Goal: Book appointment/travel/reservation

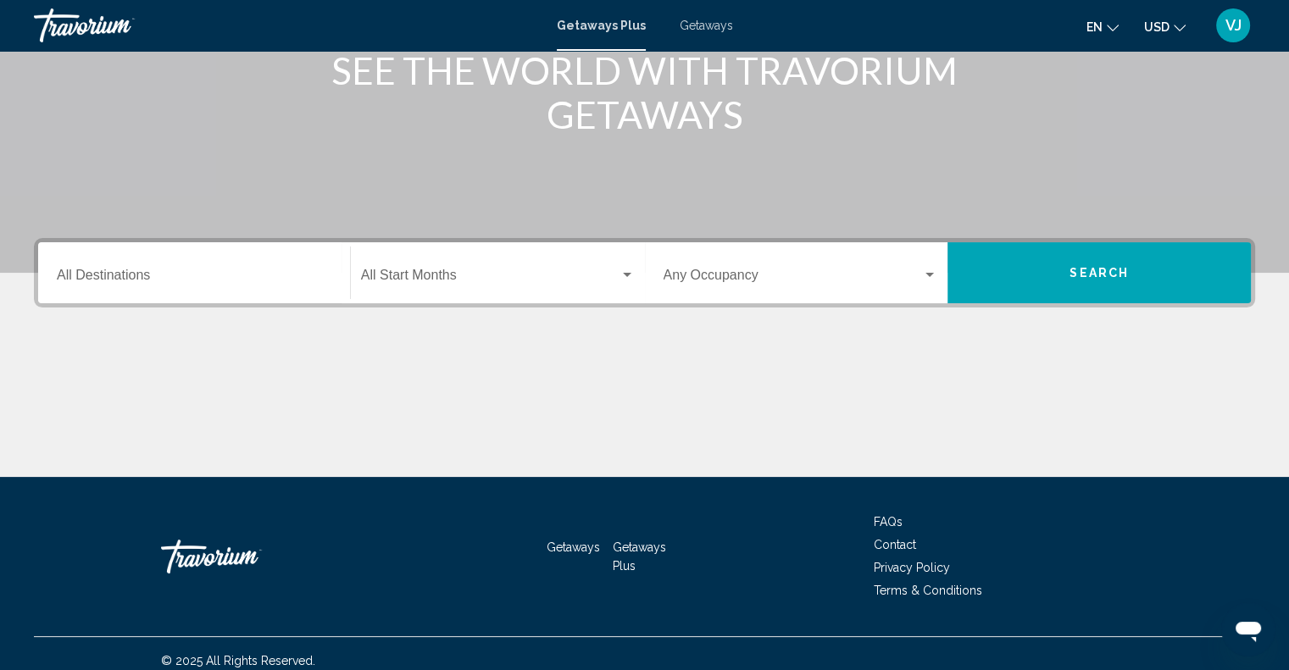
scroll to position [249, 0]
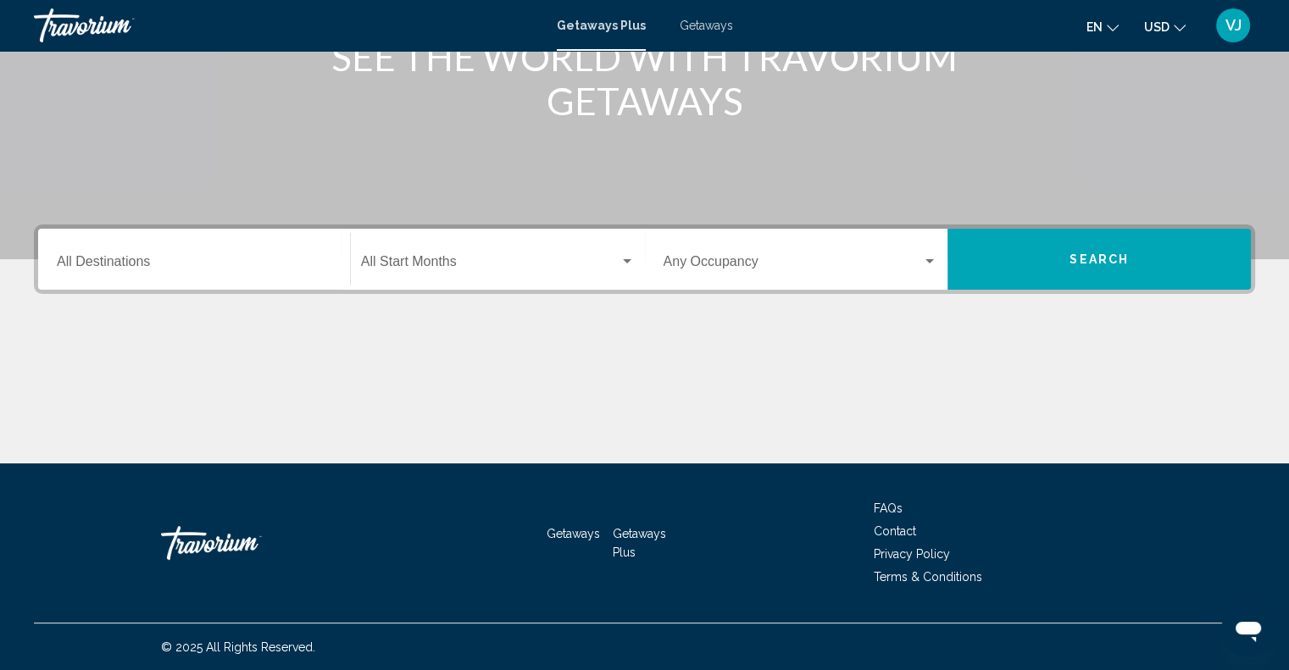
click at [434, 255] on div "Start Month All Start Months" at bounding box center [498, 259] width 274 height 53
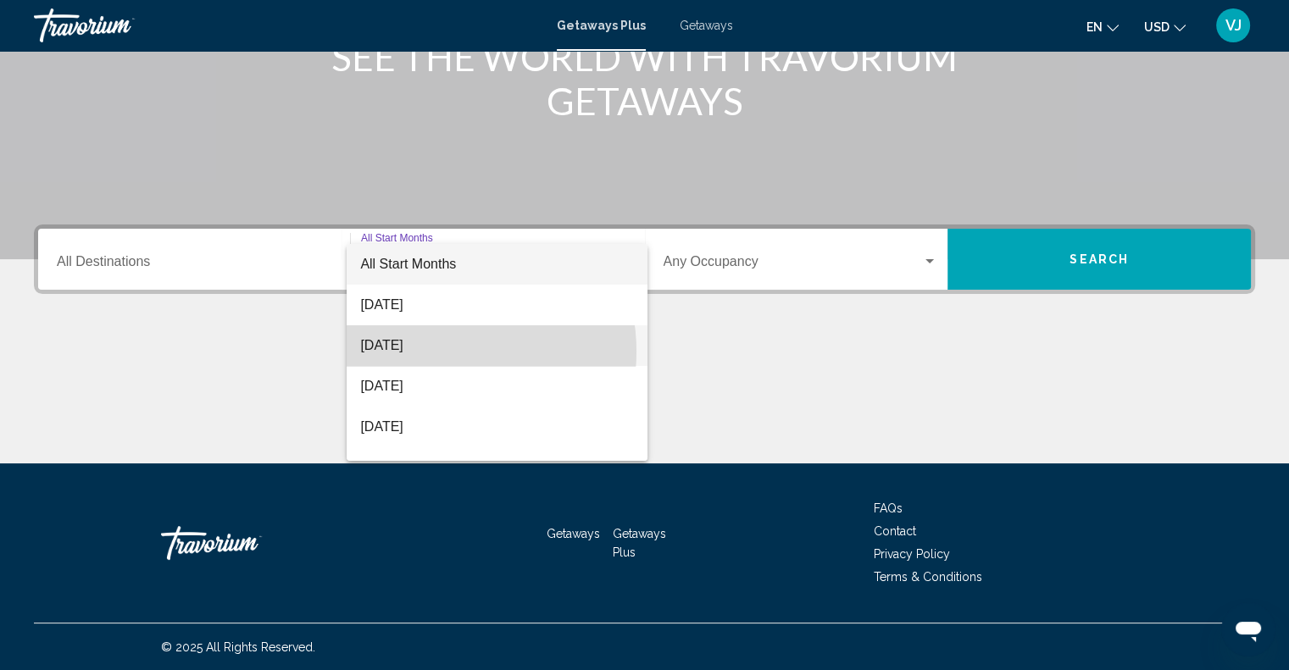
click at [431, 352] on span "[DATE]" at bounding box center [497, 345] width 274 height 41
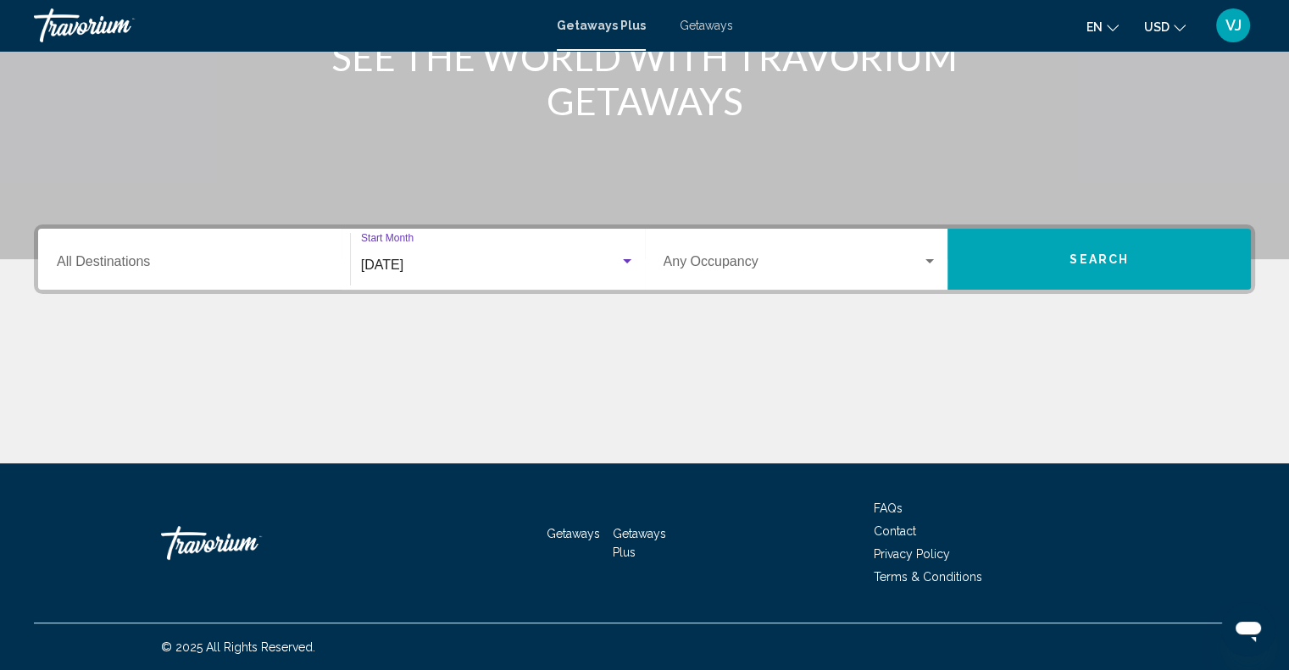
click at [668, 260] on span "Search widget" at bounding box center [793, 265] width 259 height 15
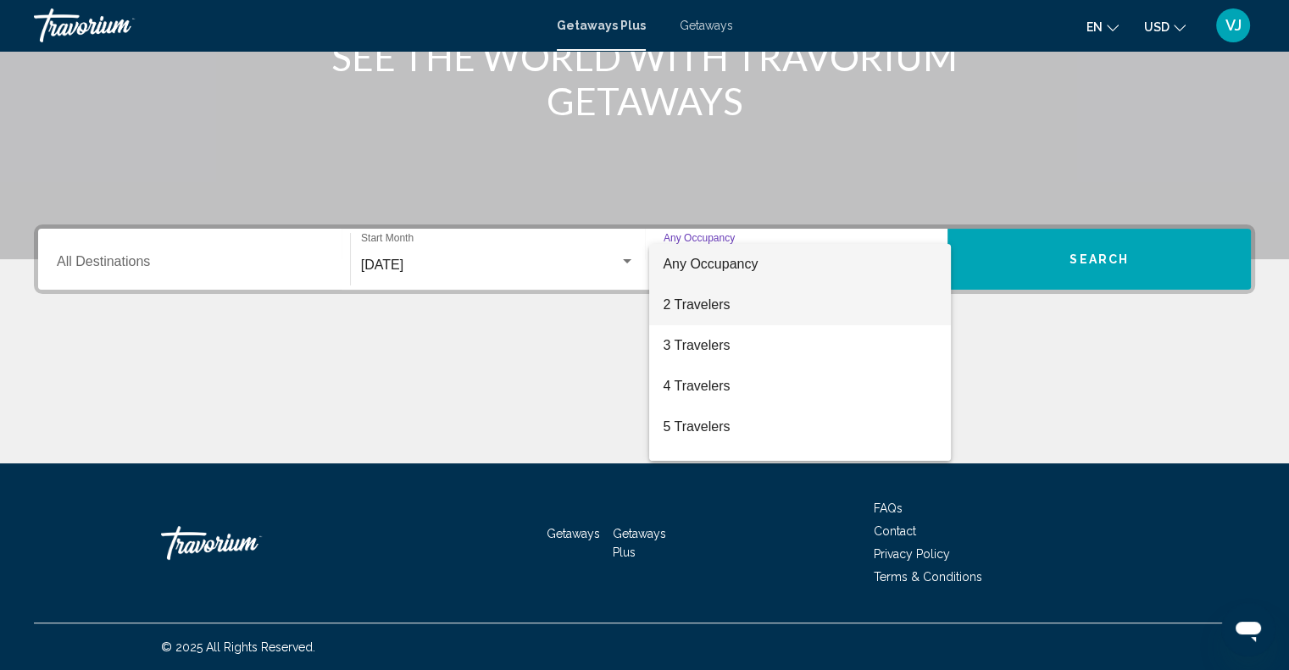
click at [676, 305] on span "2 Travelers" at bounding box center [800, 305] width 275 height 41
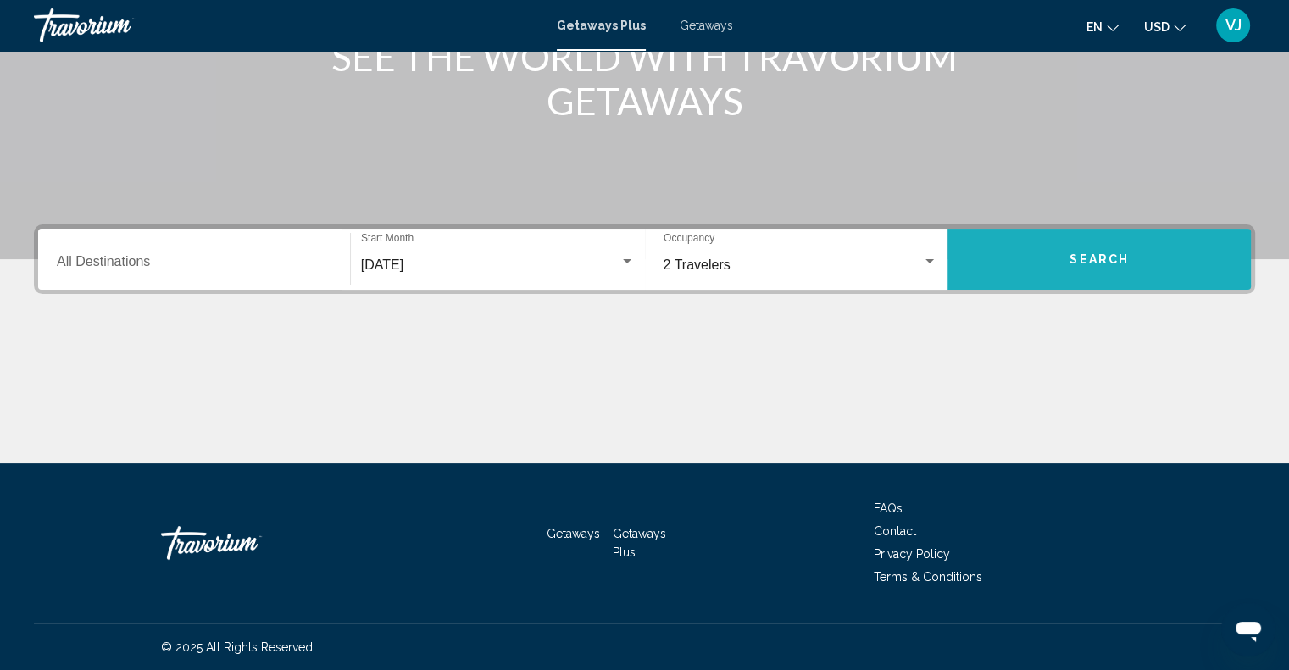
click at [1062, 259] on button "Search" at bounding box center [1099, 259] width 303 height 61
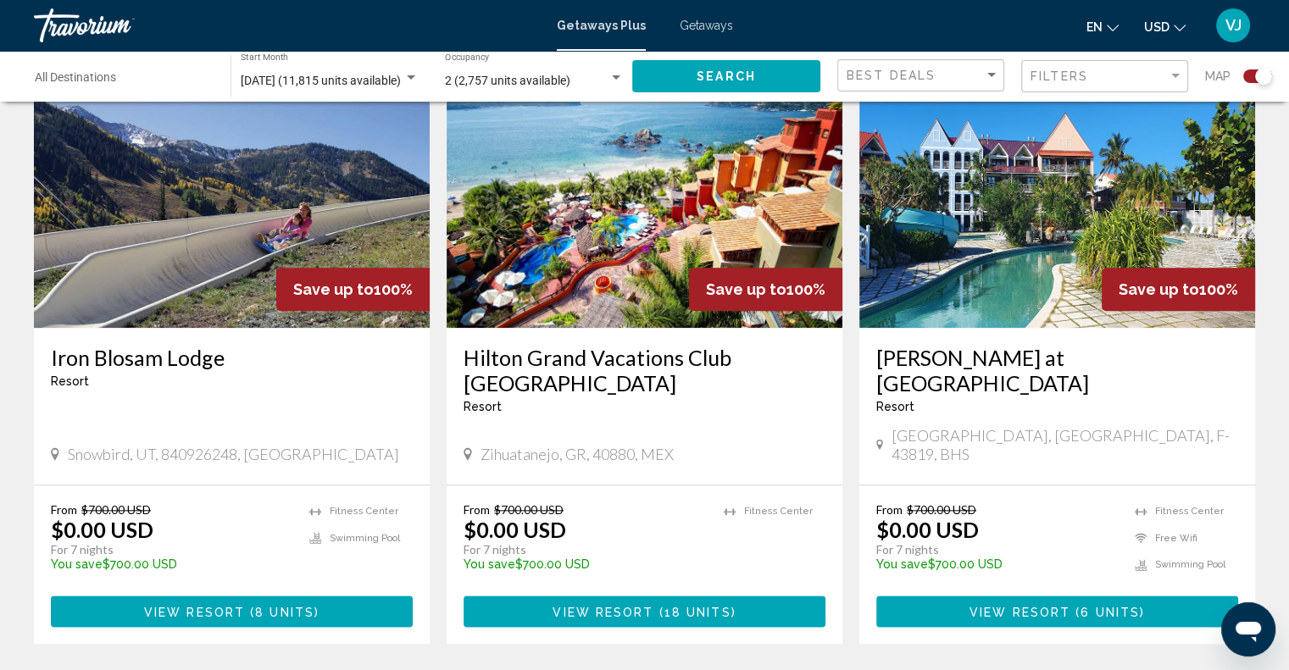
scroll to position [1865, 0]
click at [1056, 70] on span "Filters" at bounding box center [1060, 77] width 58 height 14
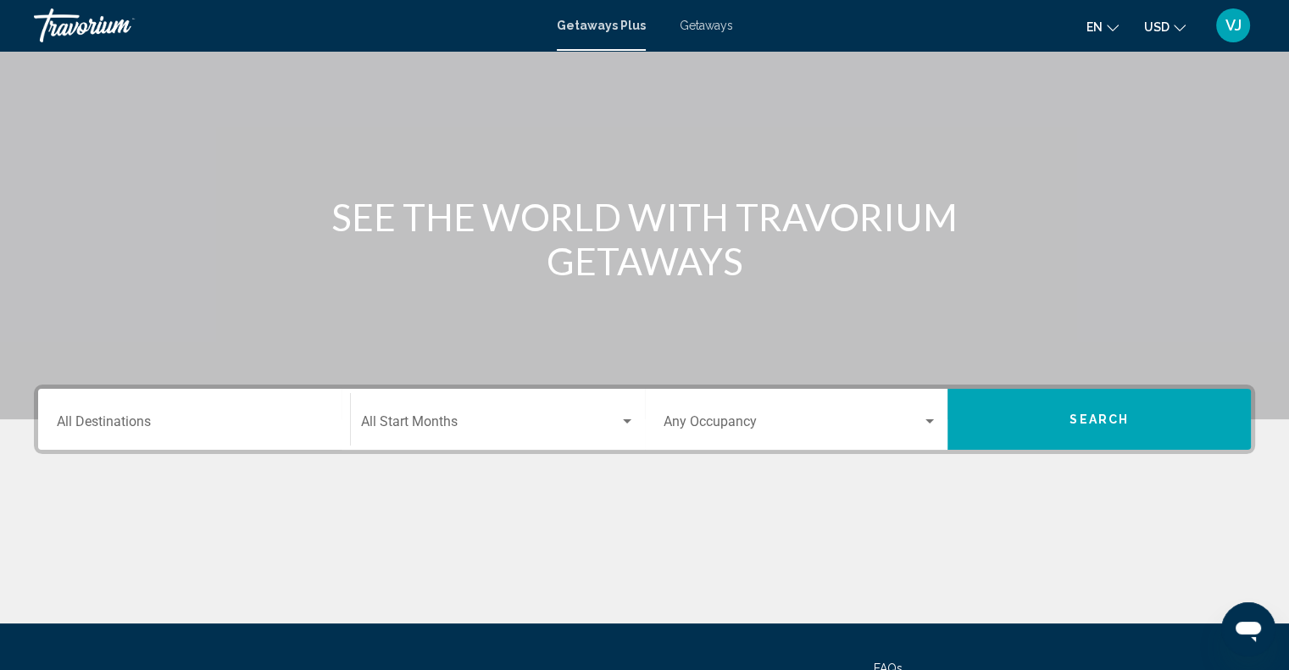
scroll to position [249, 0]
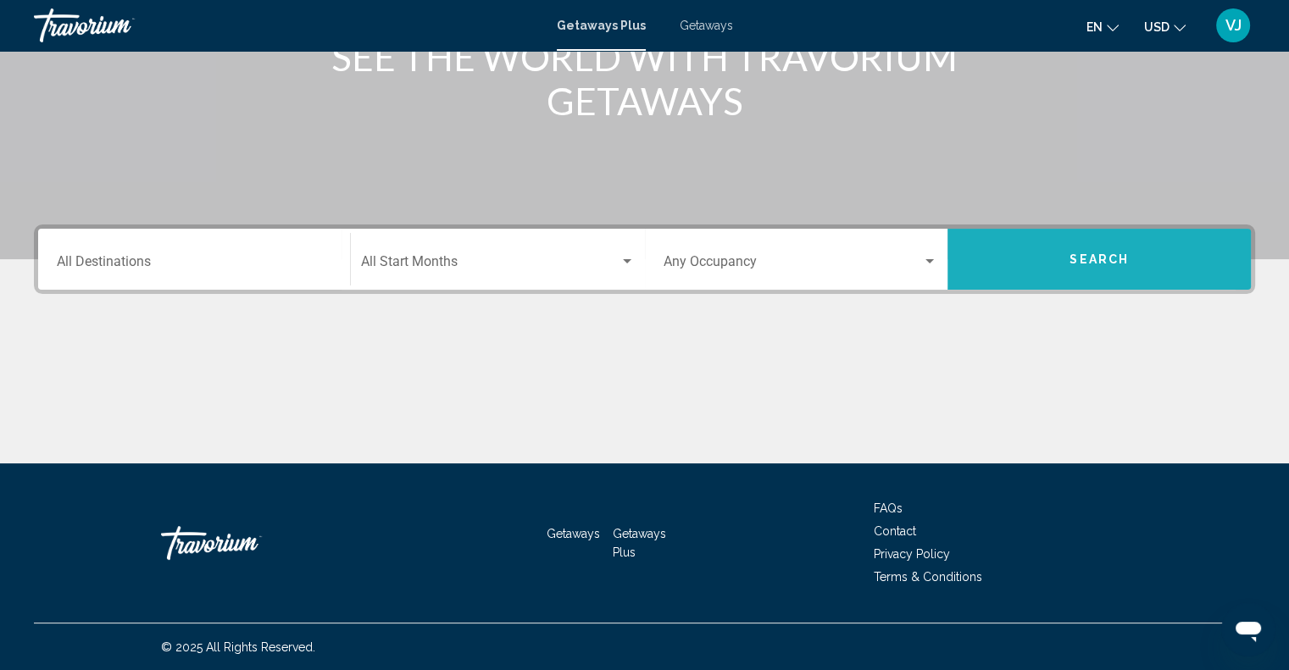
click at [1029, 260] on button "Search" at bounding box center [1099, 259] width 303 height 61
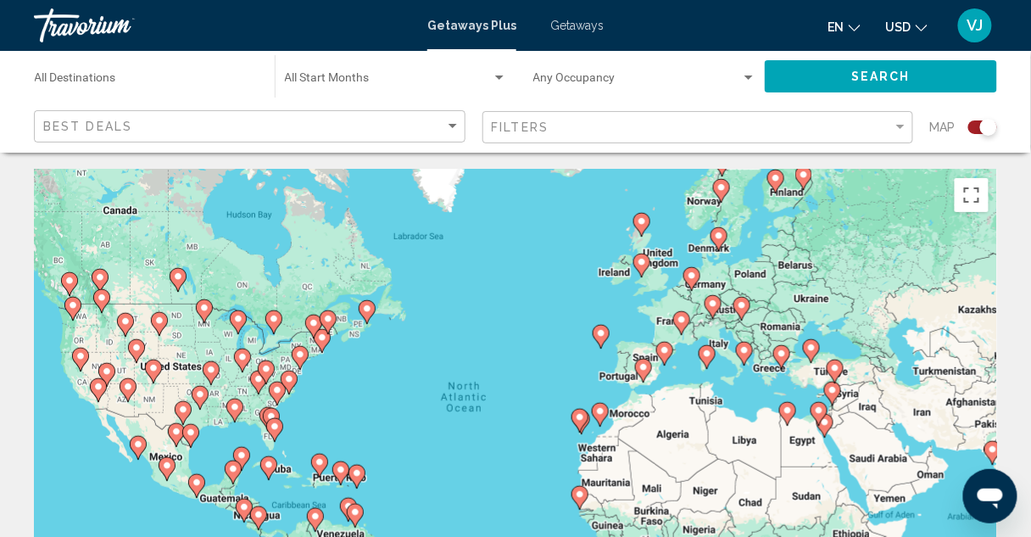
click at [179, 363] on div "To activate drag with keyboard, press Alt + Enter. Once in keyboard drag state,…" at bounding box center [515, 424] width 963 height 509
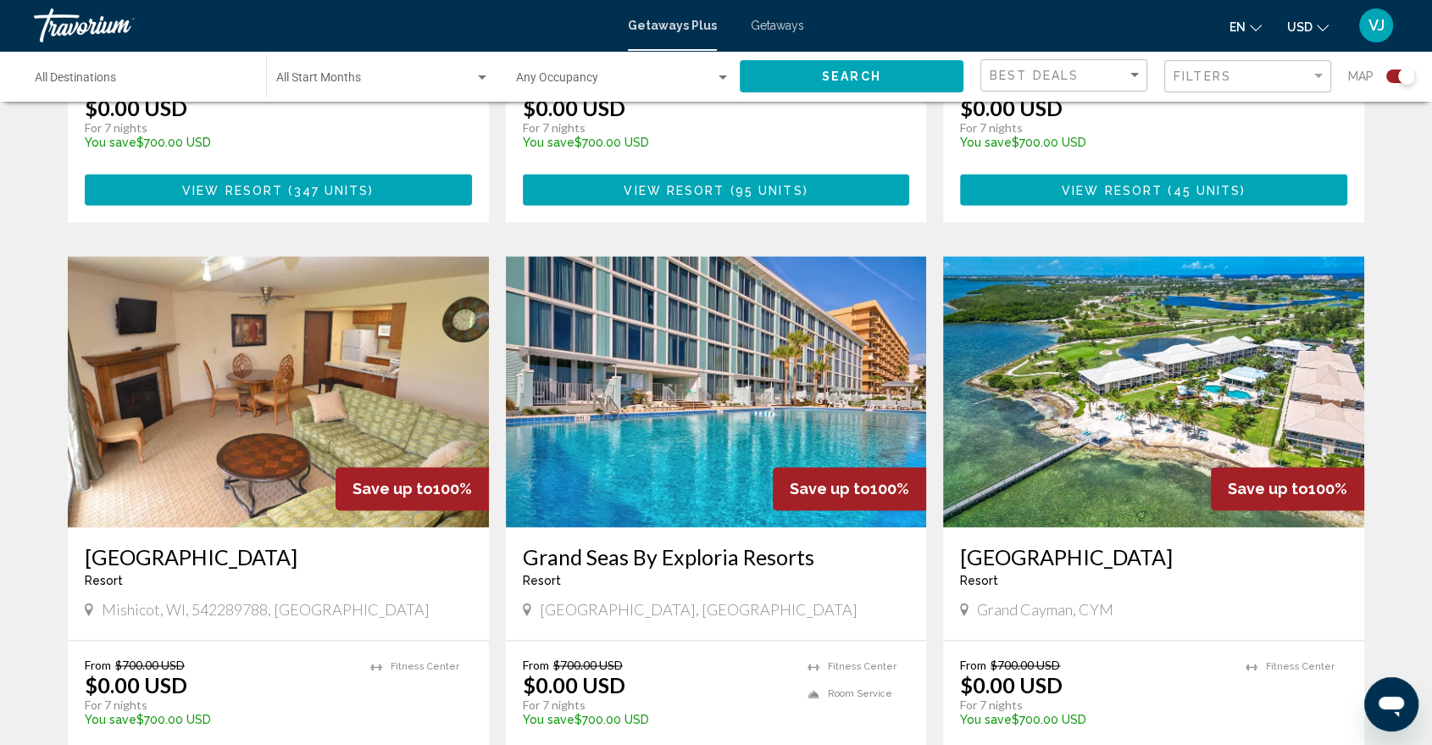
scroll to position [2327, 0]
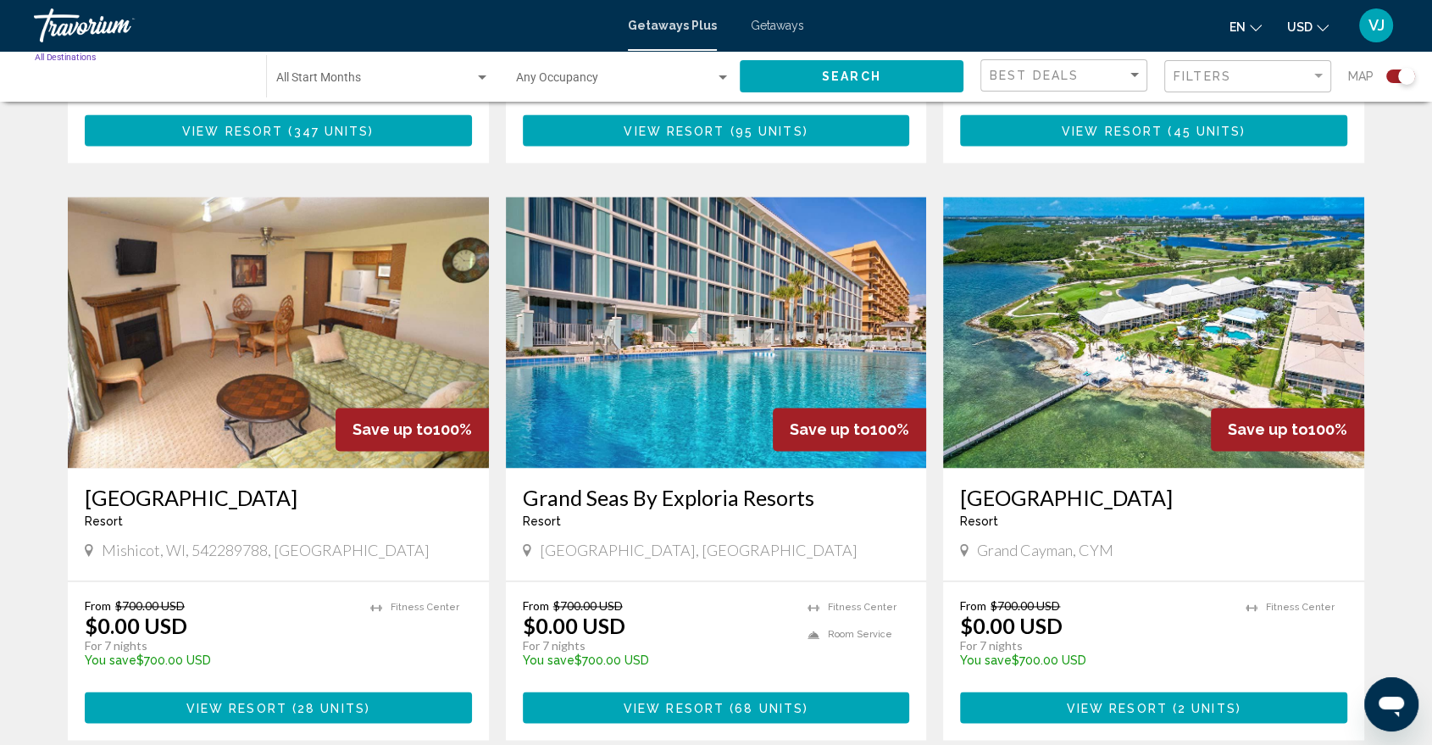
click at [93, 83] on input "Destination All Destinations" at bounding box center [142, 82] width 214 height 14
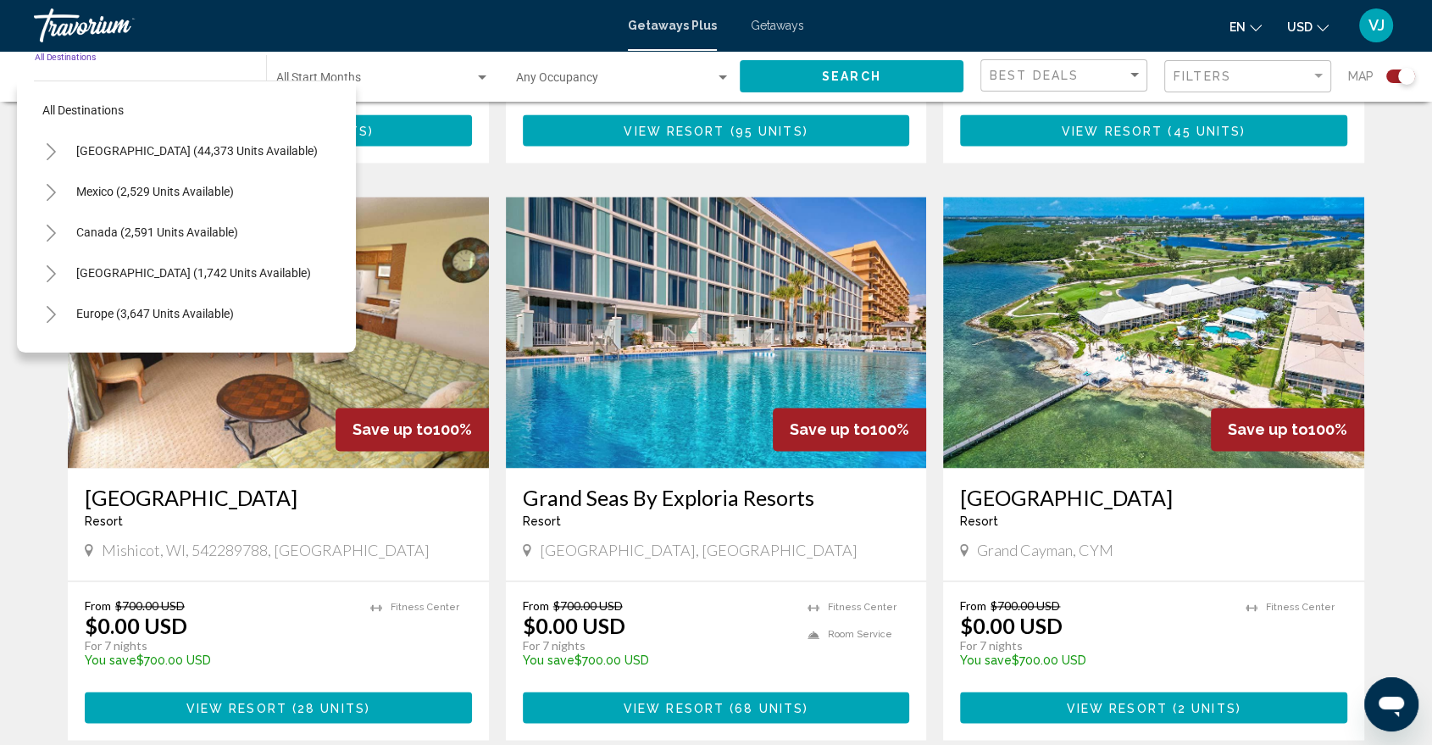
click at [133, 160] on button "[GEOGRAPHIC_DATA] (44,373 units available)" at bounding box center [197, 150] width 259 height 39
type input "**********"
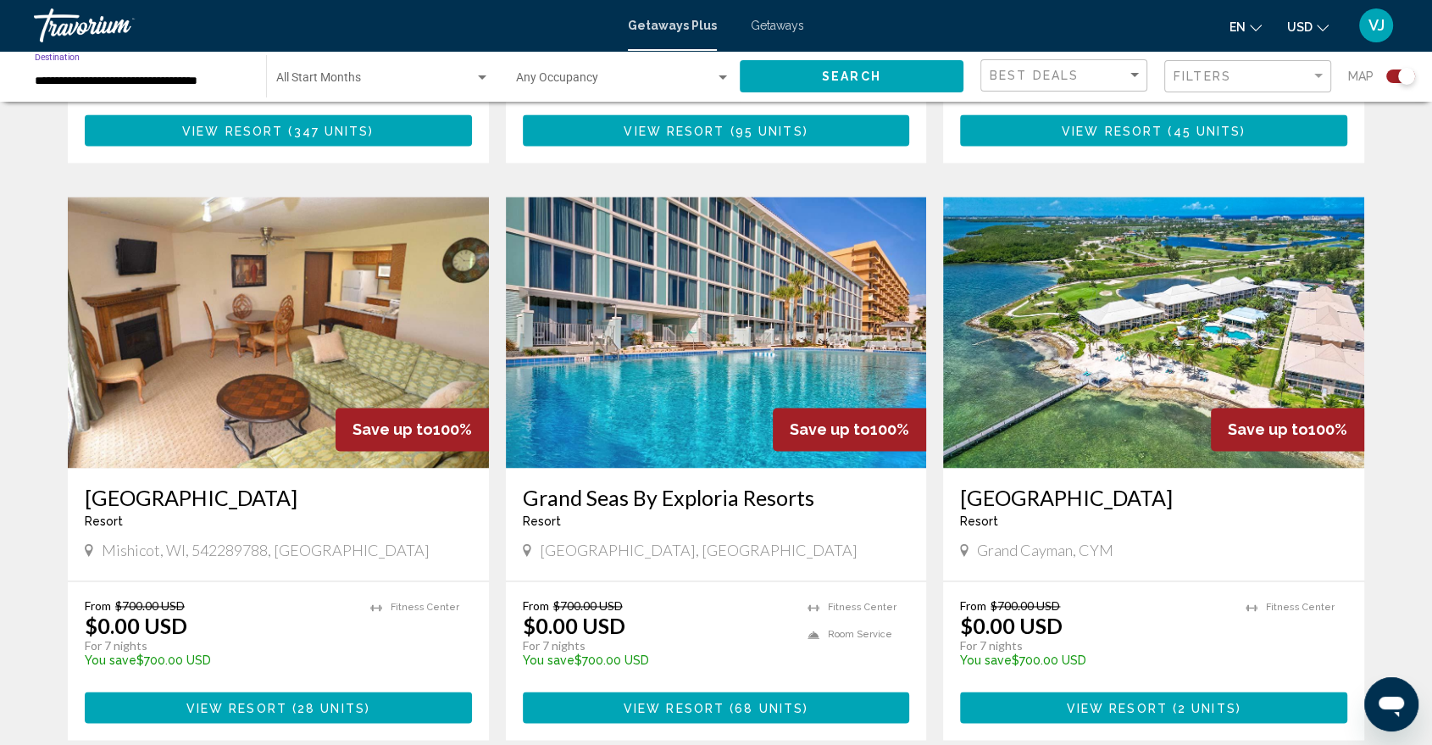
click at [818, 76] on button "Search" at bounding box center [852, 75] width 224 height 31
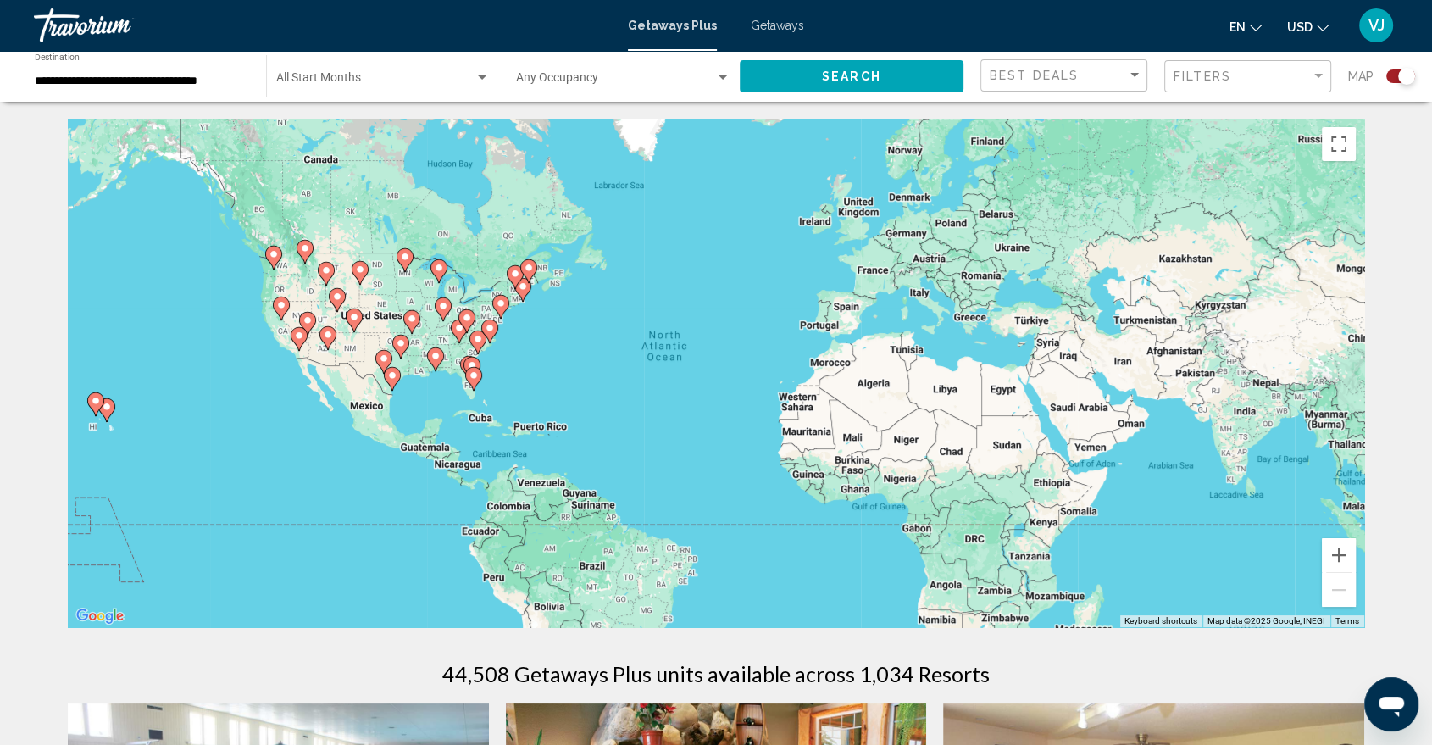
click at [1048, 87] on div "Best Deals" at bounding box center [1066, 75] width 153 height 31
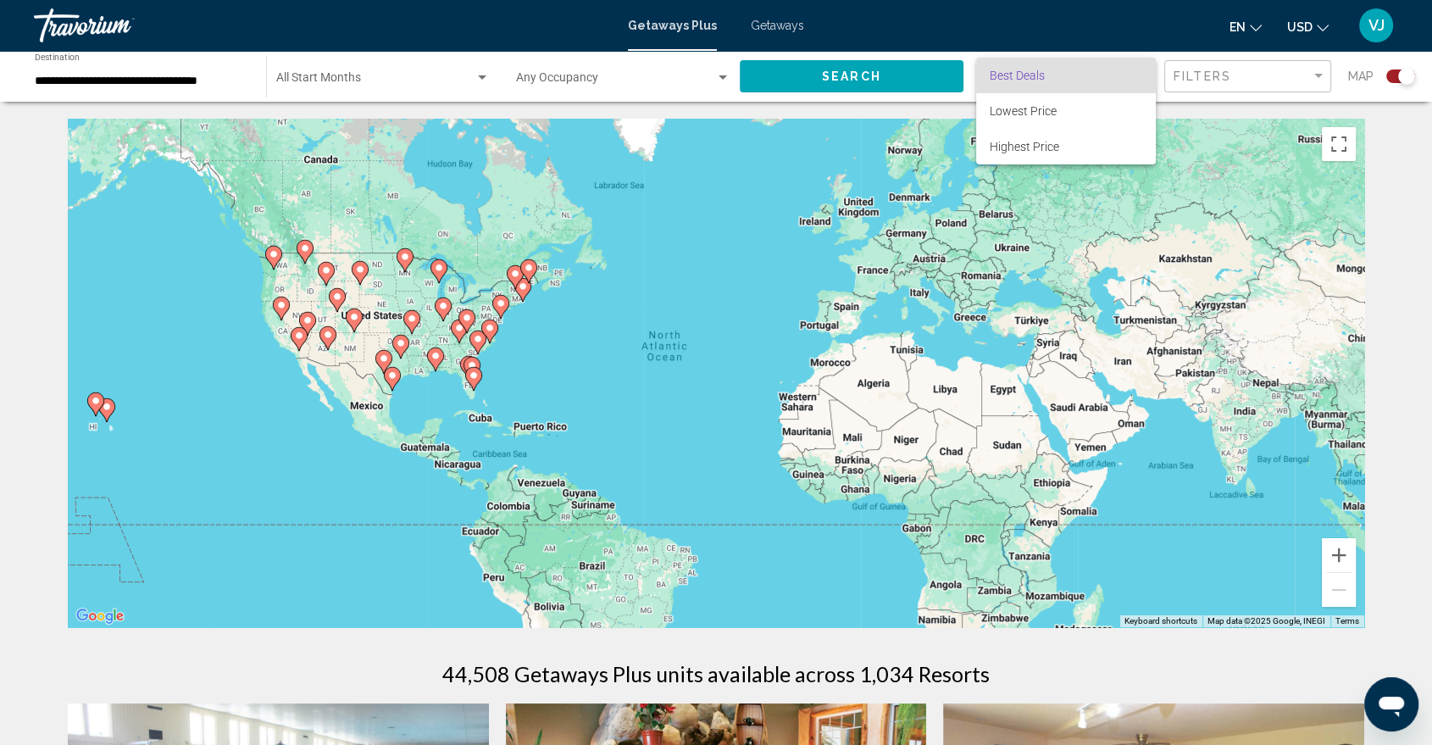
click at [1202, 75] on div at bounding box center [716, 372] width 1432 height 745
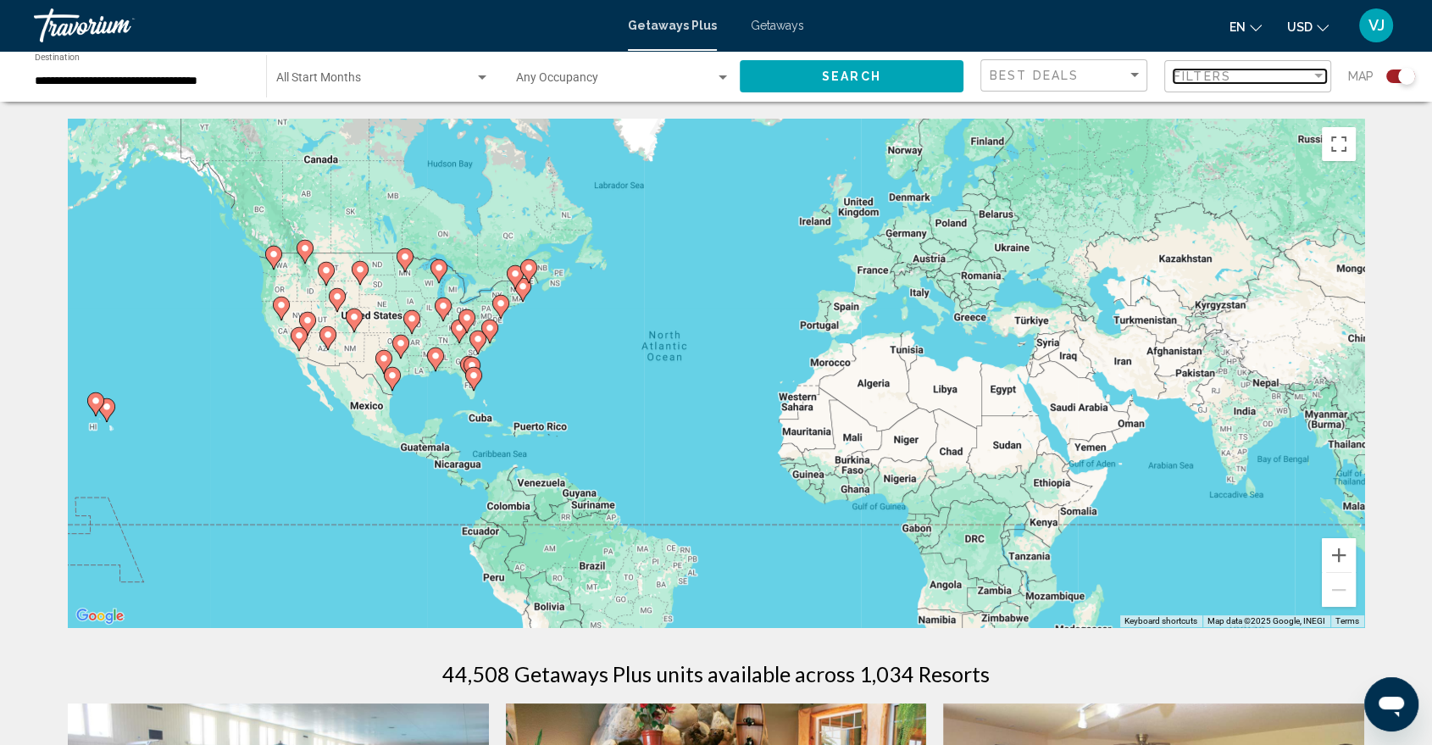
click at [1203, 75] on span "Filters" at bounding box center [1203, 77] width 58 height 14
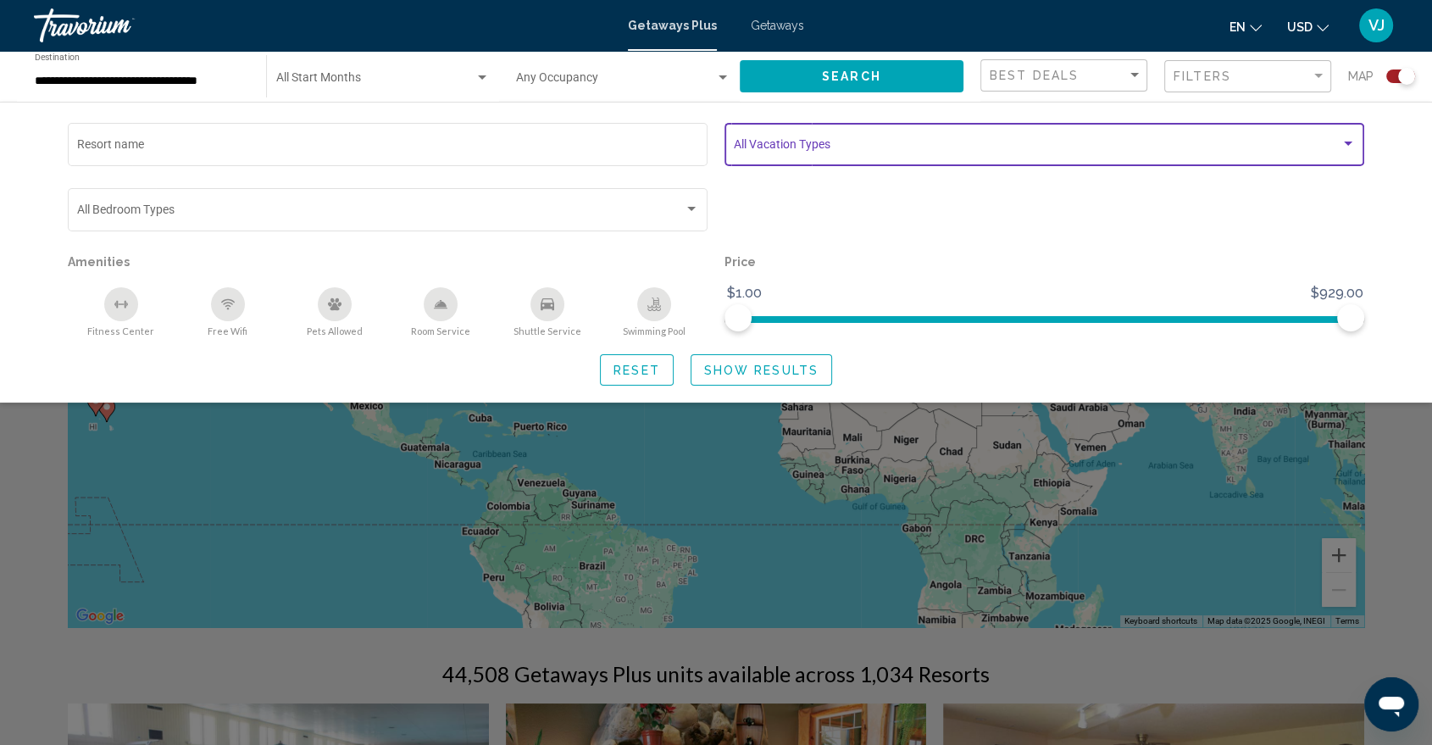
click at [804, 151] on span "Search widget" at bounding box center [1037, 148] width 607 height 14
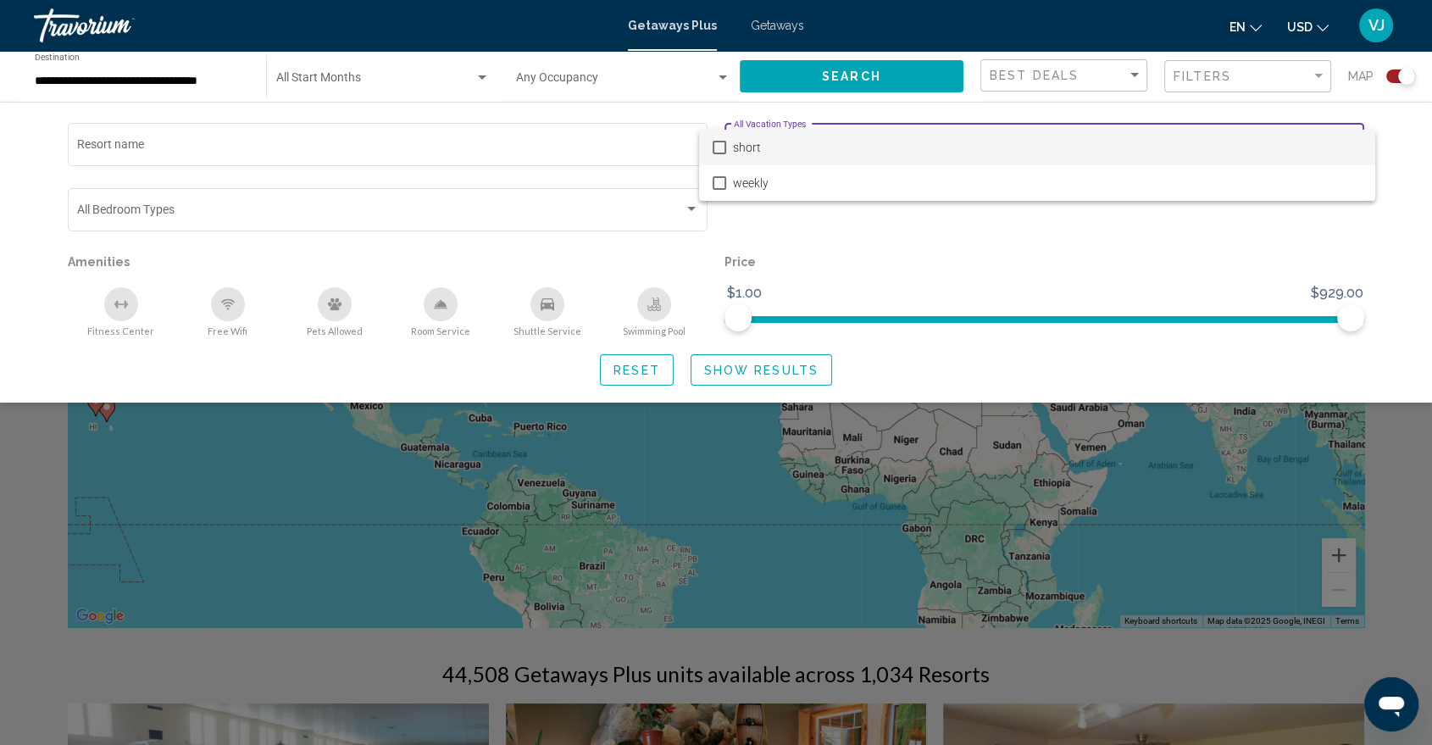
click at [718, 147] on mat-pseudo-checkbox at bounding box center [720, 148] width 14 height 14
click at [61, 476] on div at bounding box center [716, 372] width 1432 height 745
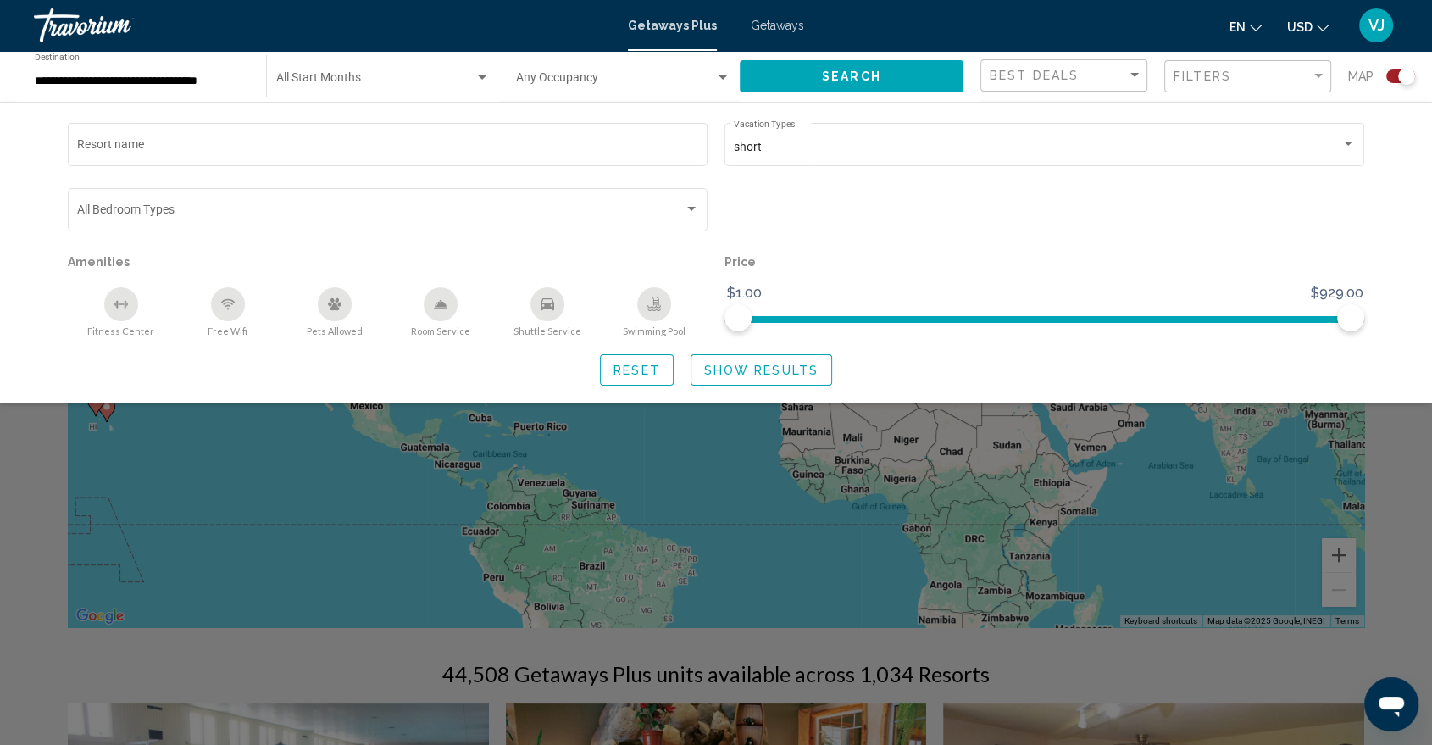
click at [801, 74] on button "Search" at bounding box center [852, 75] width 224 height 31
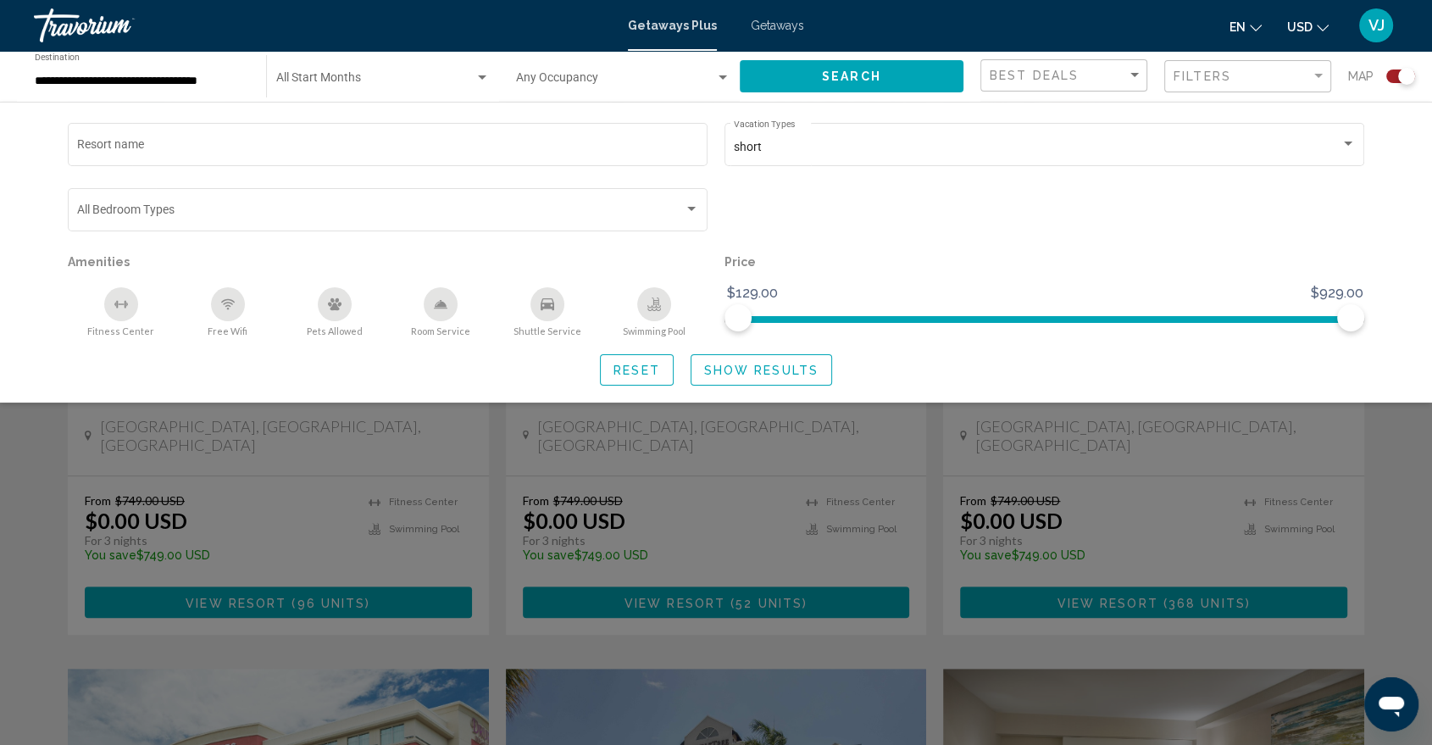
scroll to position [659, 0]
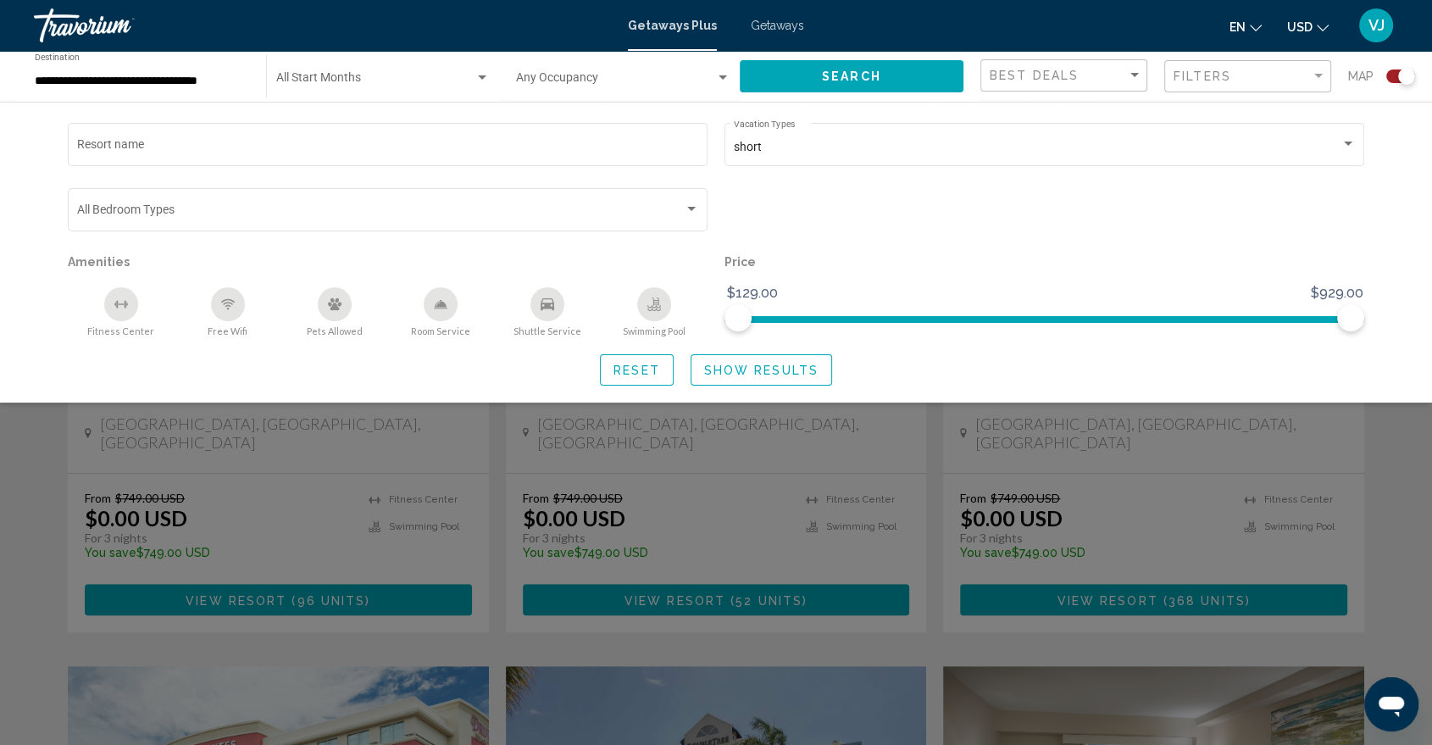
drag, startPoint x: 0, startPoint y: 536, endPoint x: 16, endPoint y: 532, distance: 16.5
click at [0, 535] on div "Search widget" at bounding box center [716, 499] width 1432 height 491
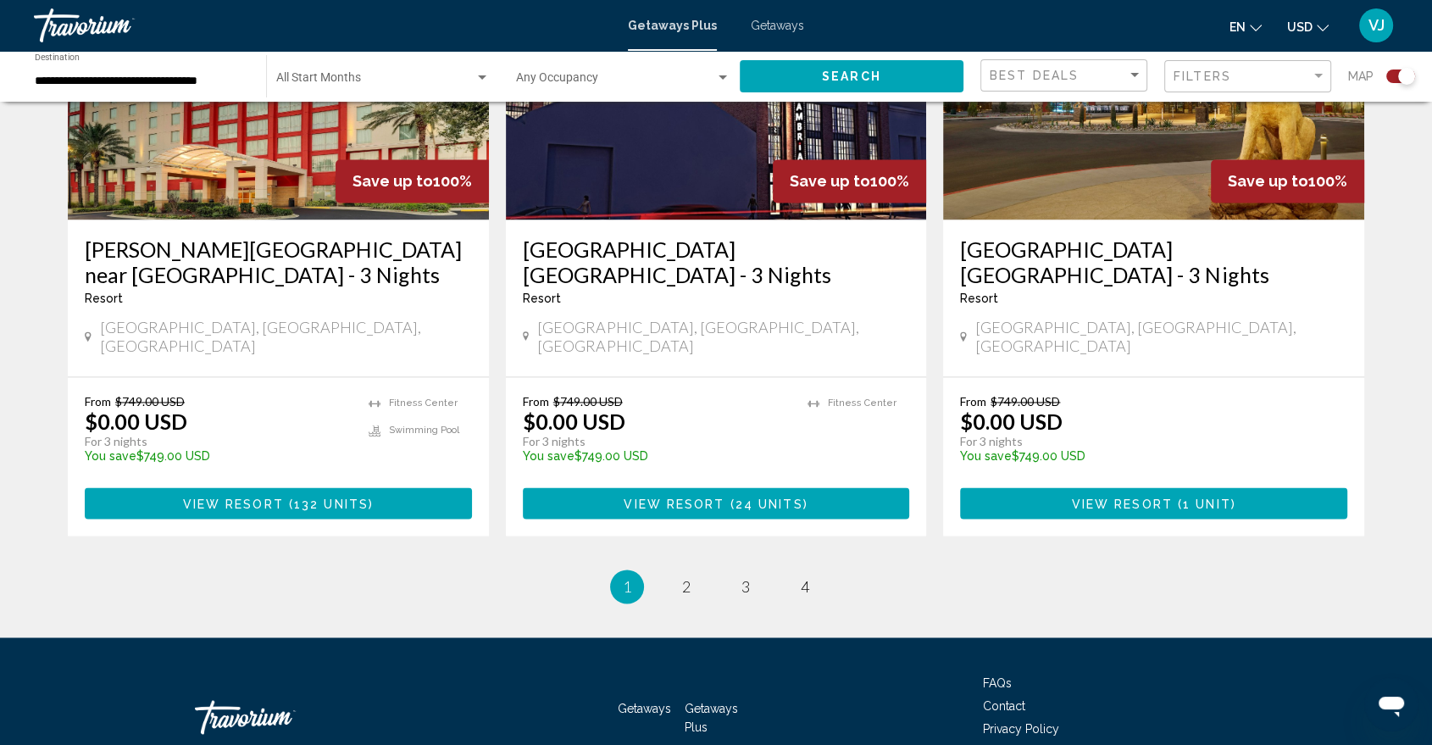
scroll to position [2642, 0]
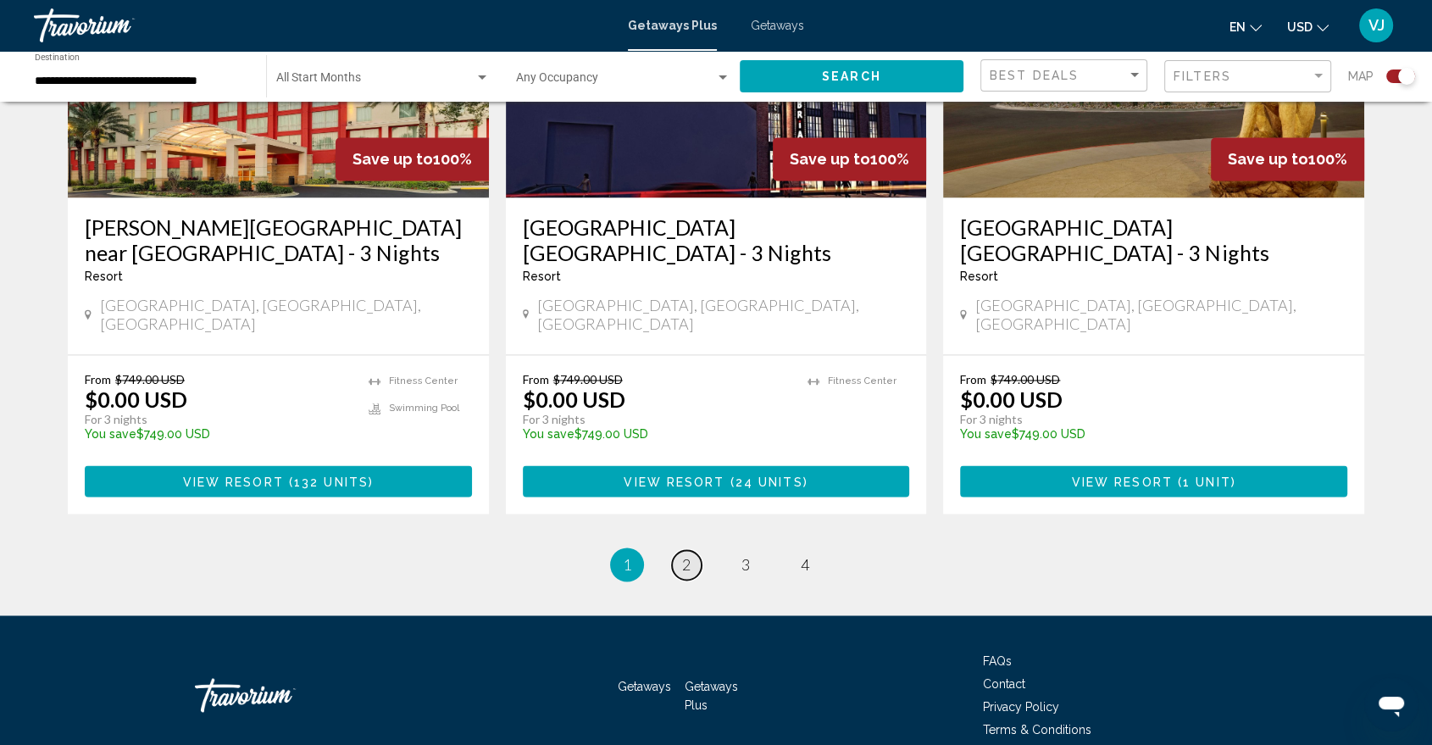
click at [676, 550] on link "page 2" at bounding box center [687, 565] width 30 height 30
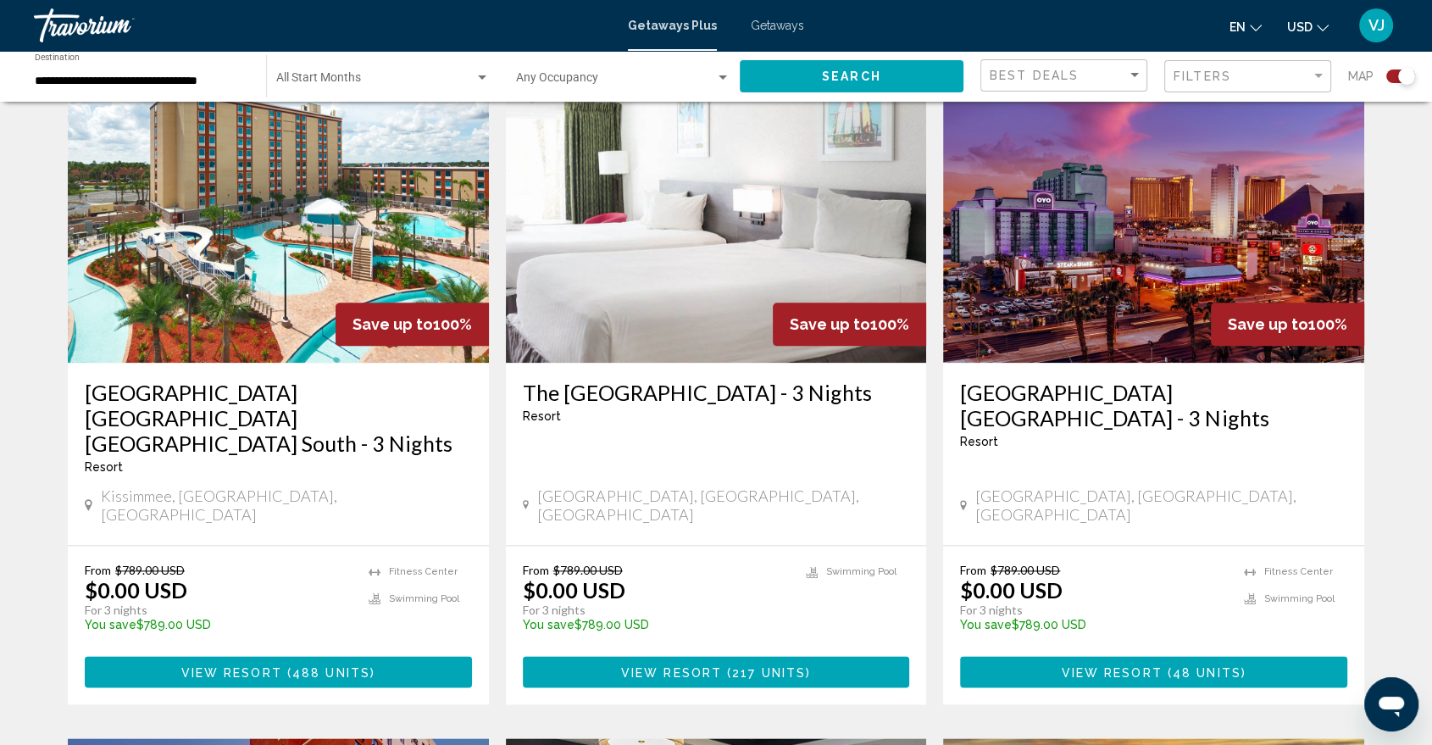
scroll to position [1794, 0]
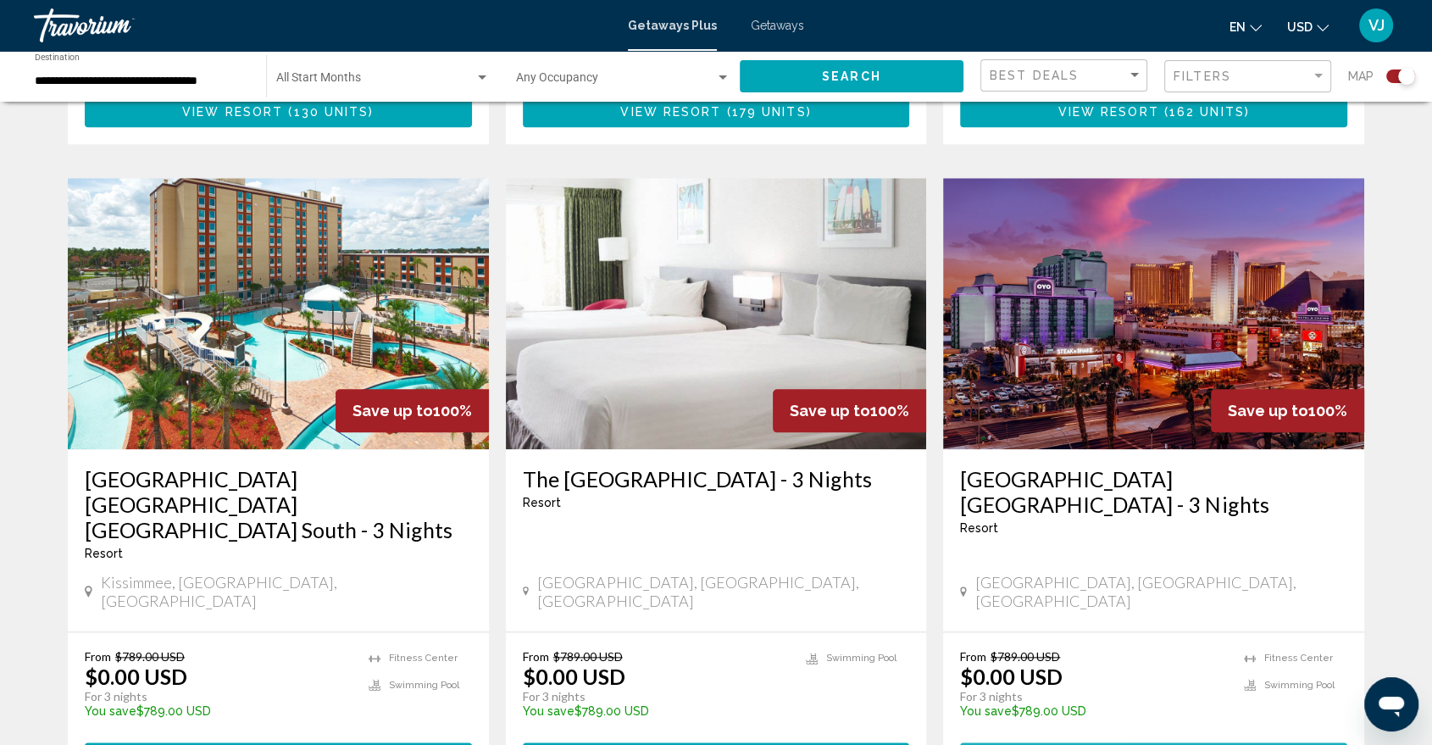
click at [1024, 670] on button "View Resort ( 48 units )" at bounding box center [1153, 757] width 387 height 31
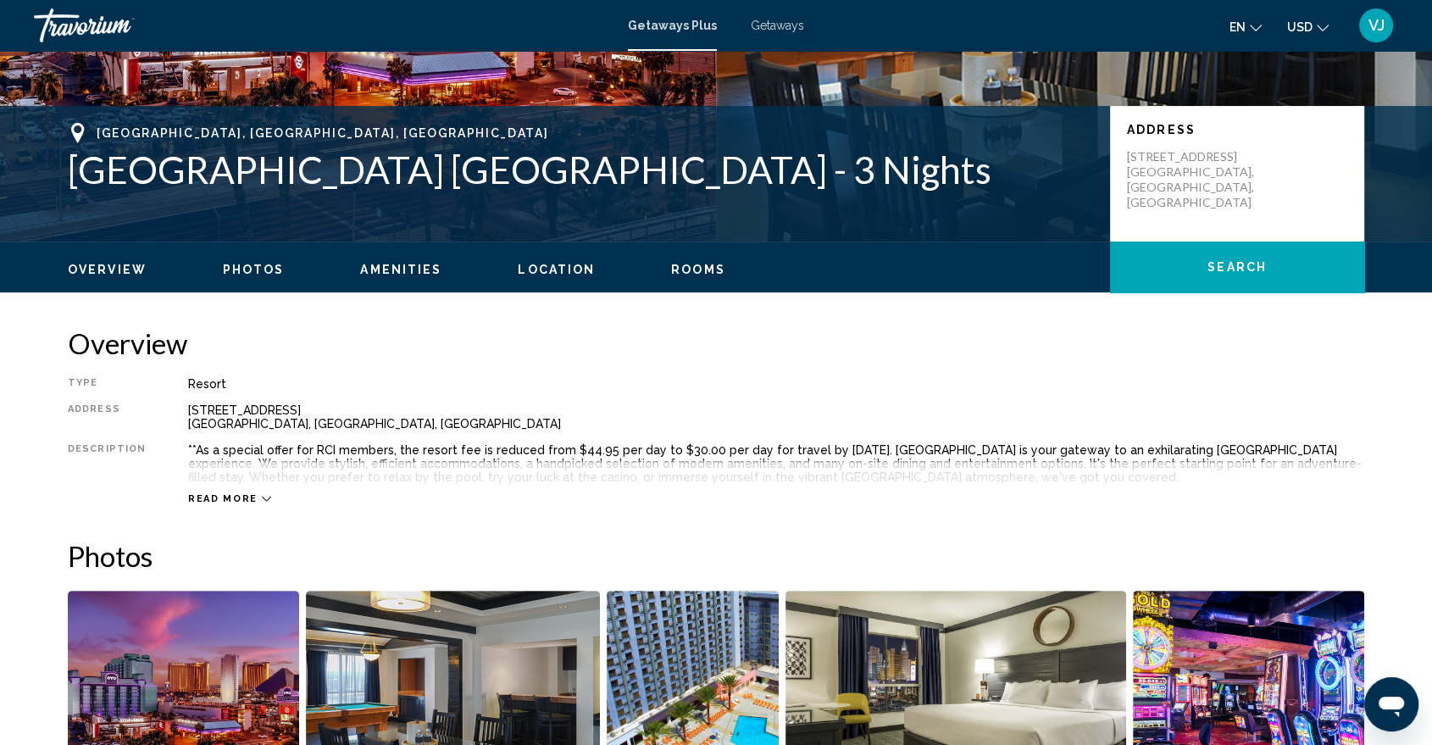
scroll to position [282, 0]
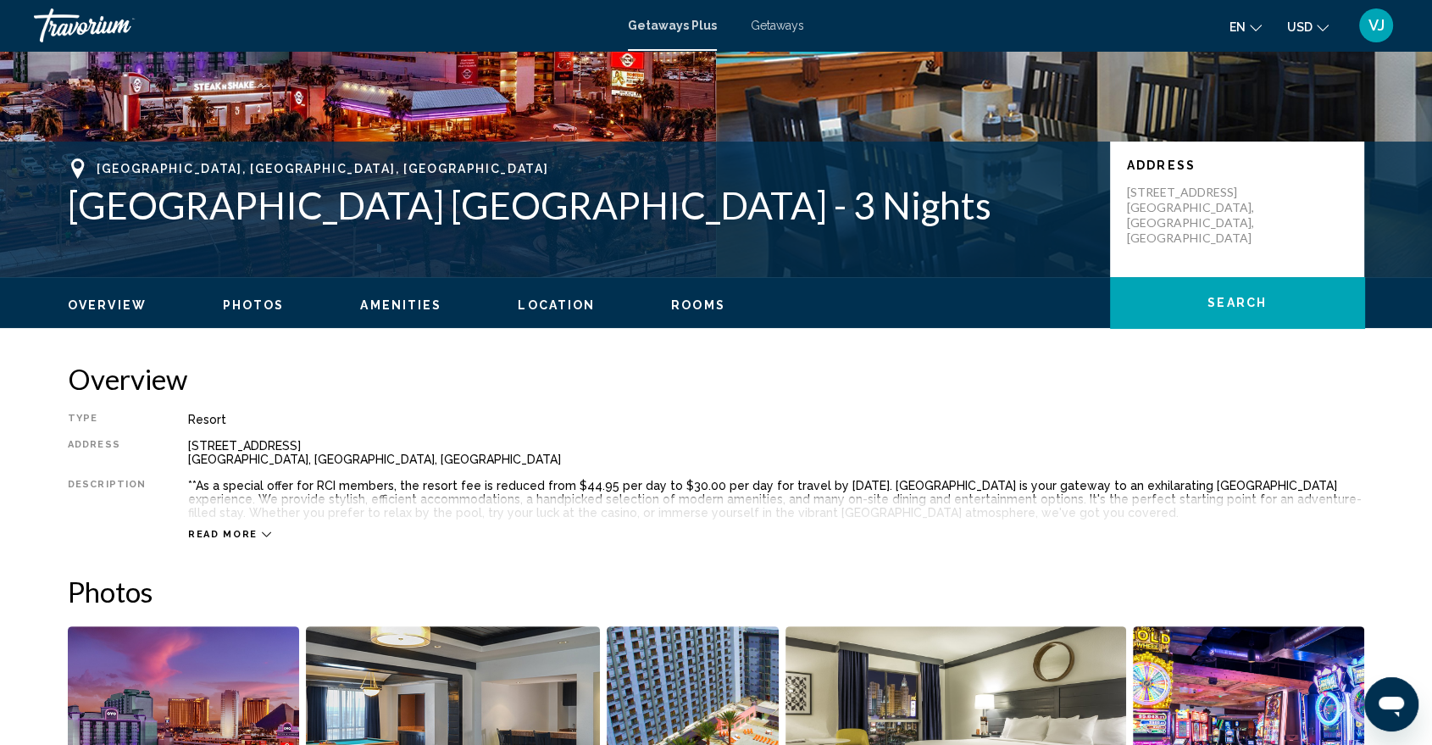
click at [222, 525] on div "Read more" at bounding box center [776, 517] width 1176 height 47
click at [225, 532] on span "Read more" at bounding box center [223, 534] width 70 height 11
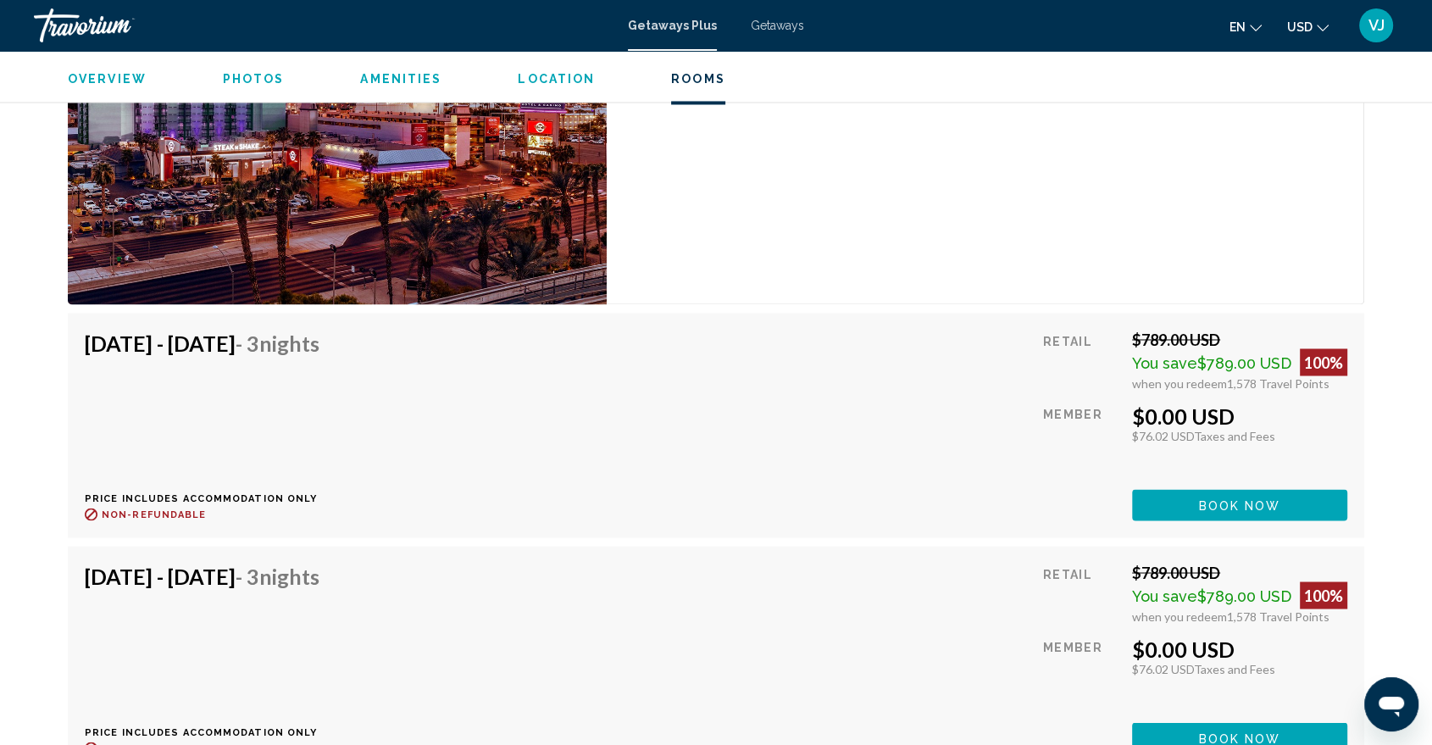
scroll to position [2919, 0]
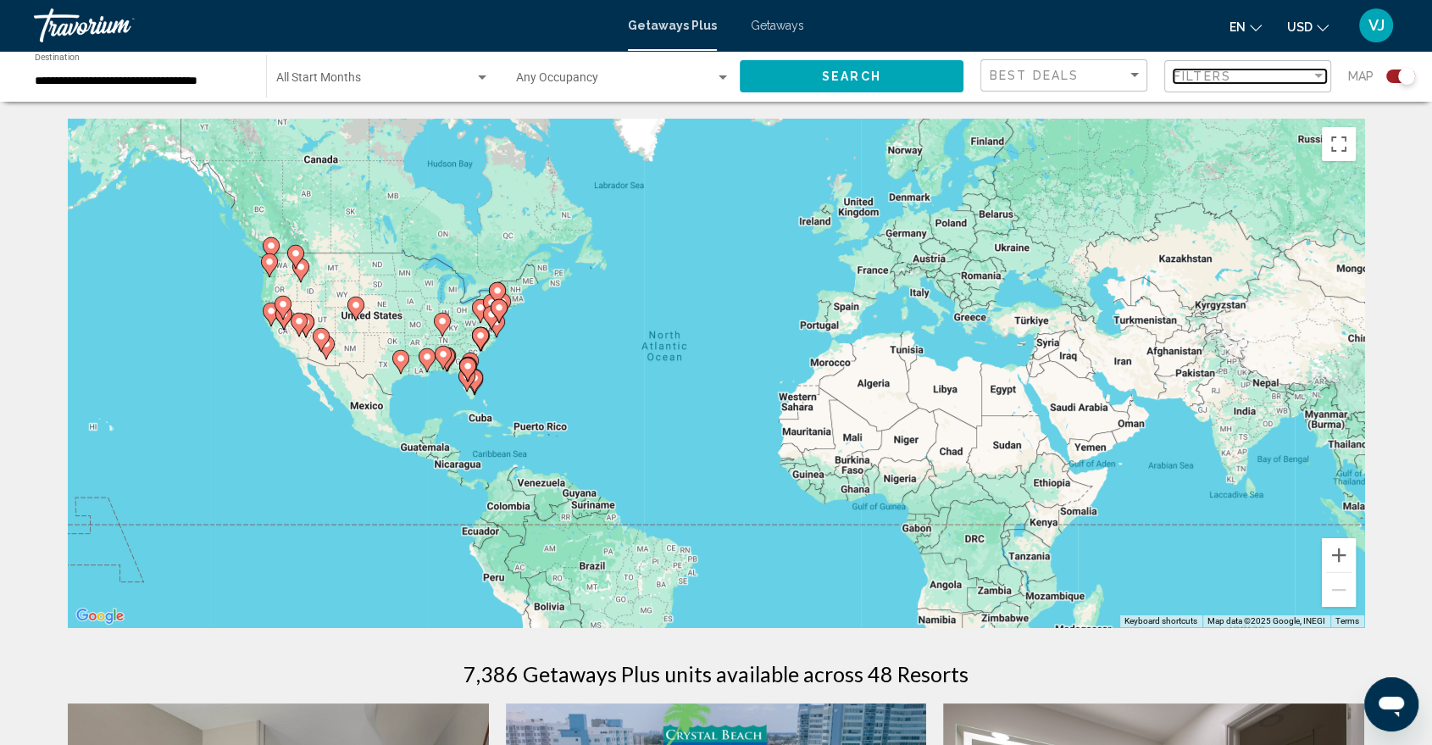
click at [1238, 73] on div "Filters" at bounding box center [1242, 77] width 137 height 14
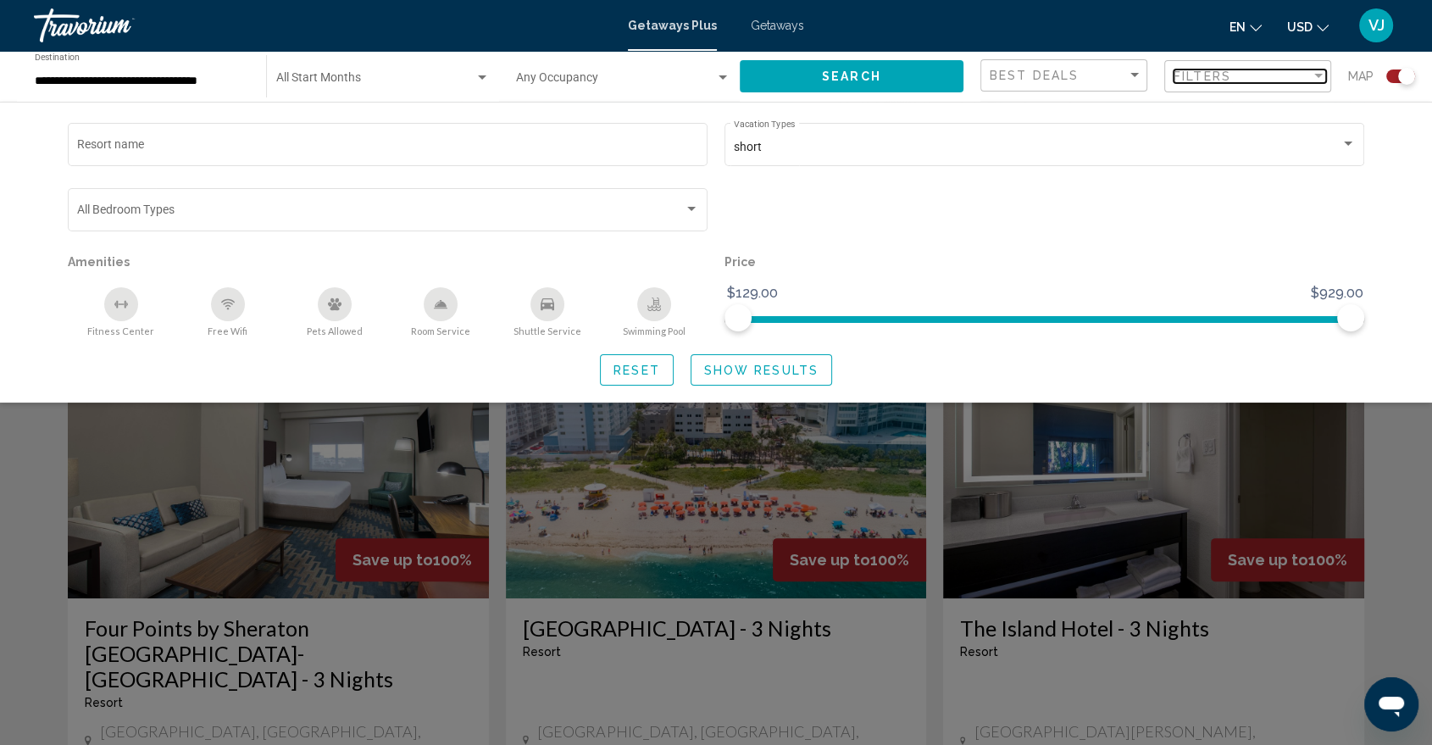
scroll to position [753, 0]
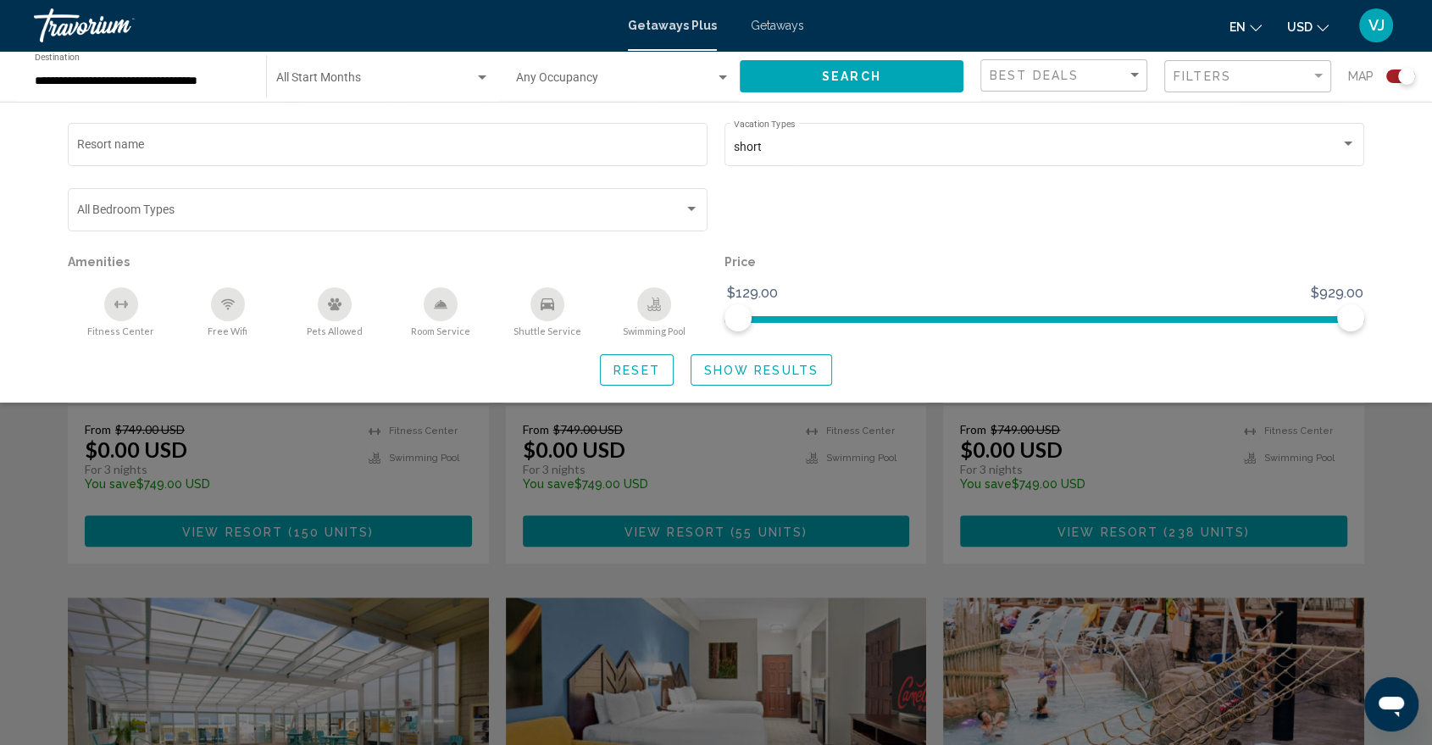
click at [36, 581] on div "Search widget" at bounding box center [716, 499] width 1432 height 491
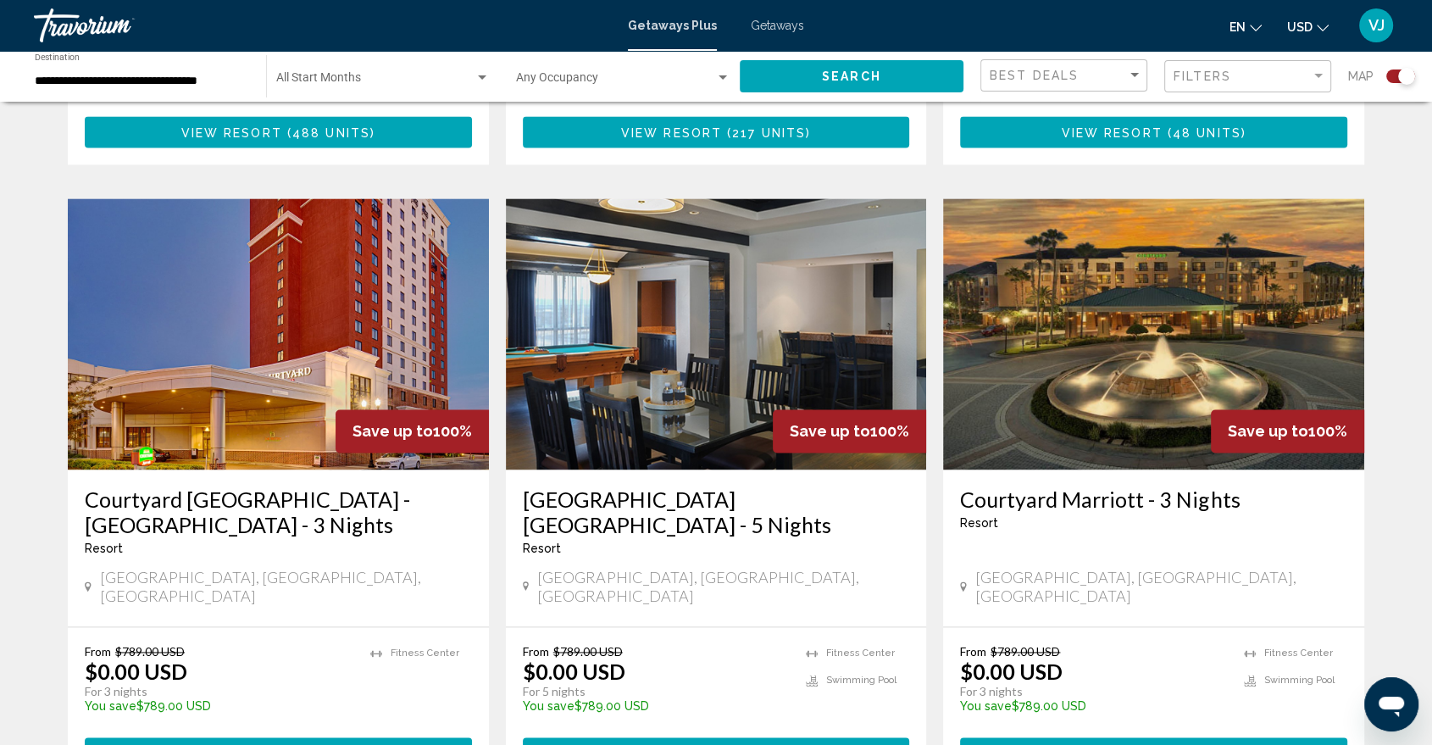
scroll to position [2448, 0]
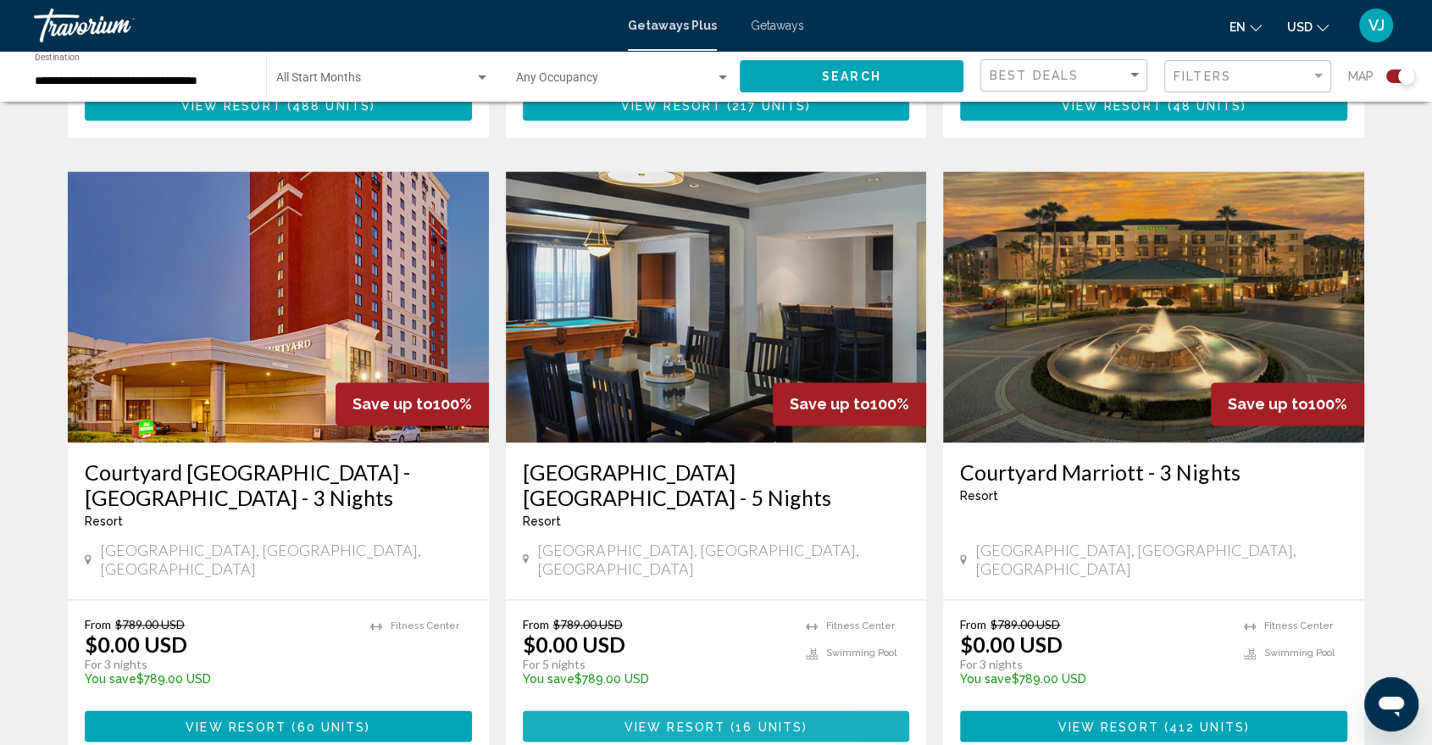
click at [669, 670] on span "View Resort" at bounding box center [675, 727] width 101 height 14
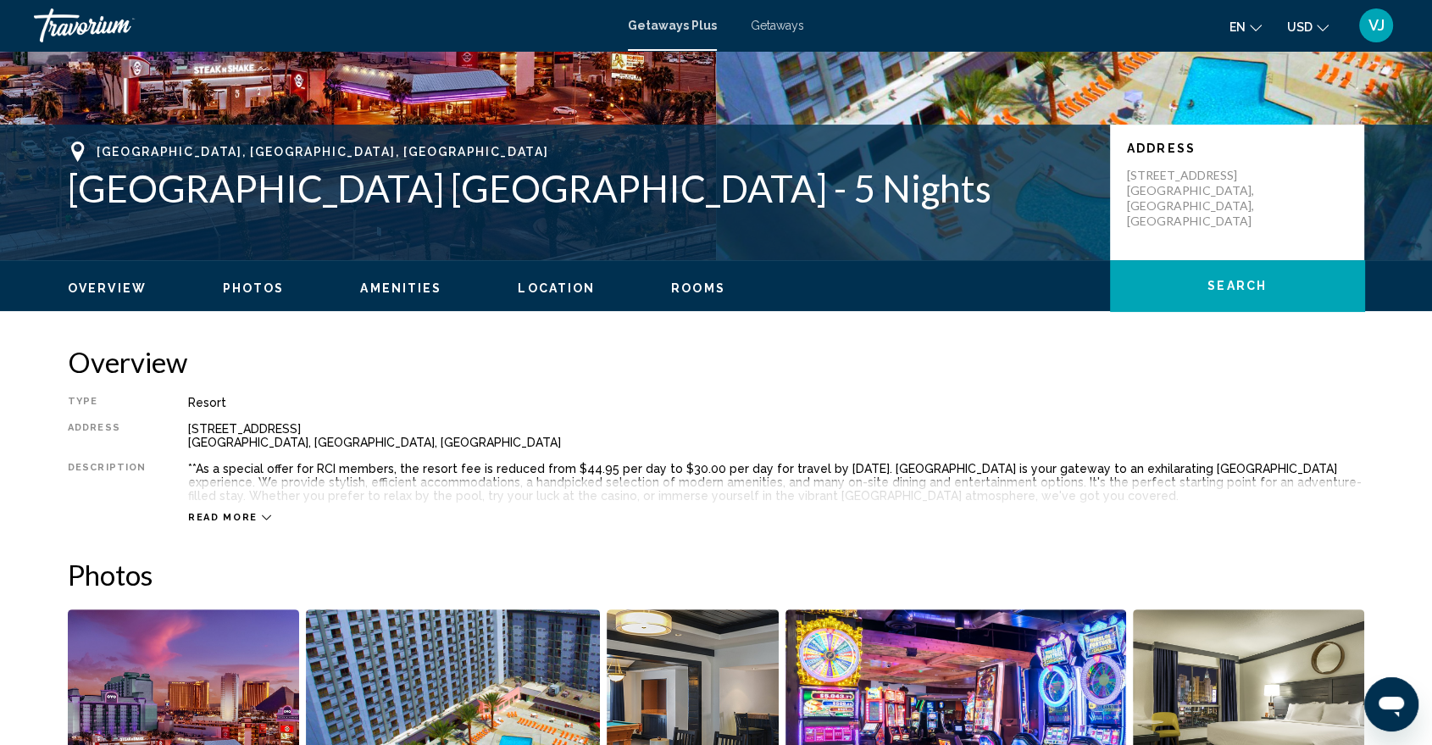
scroll to position [188, 0]
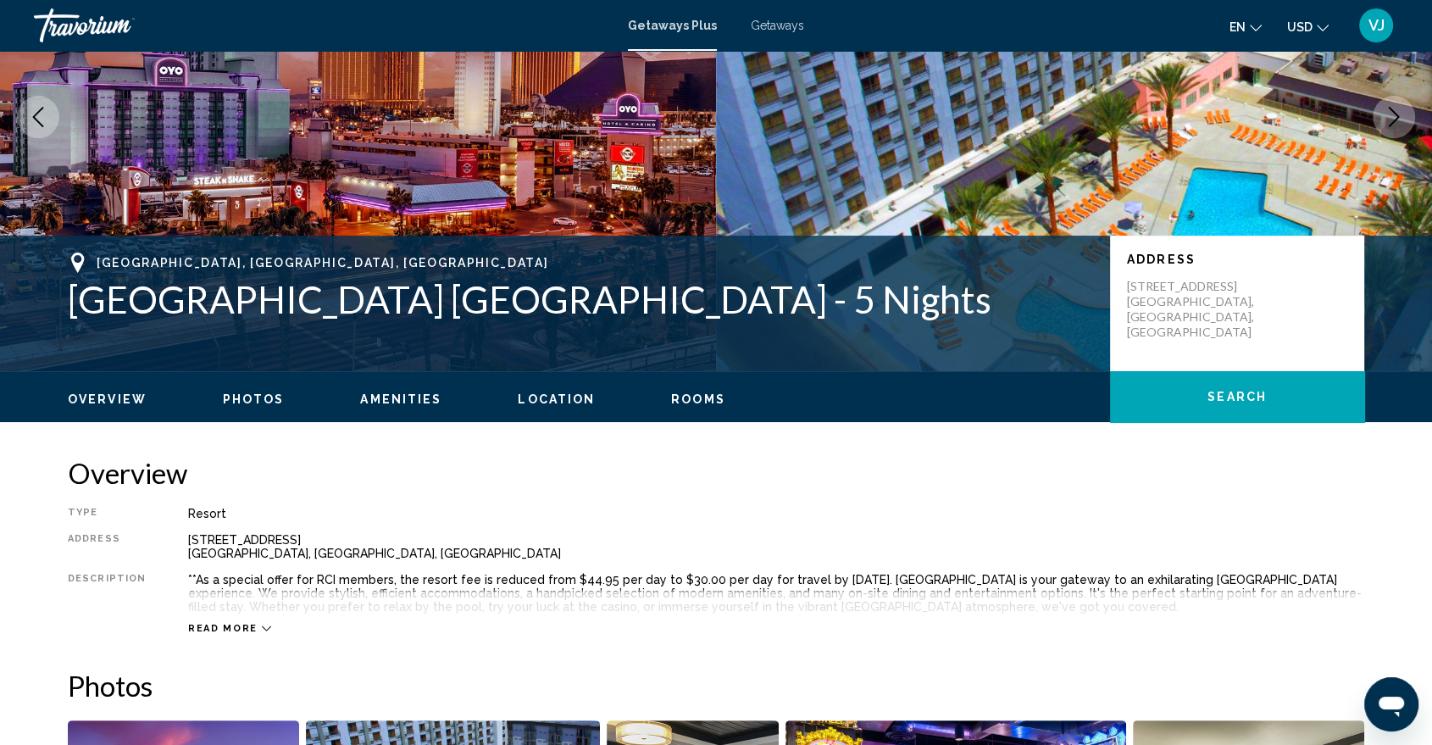
click at [1301, 118] on icon "Next image" at bounding box center [1394, 117] width 20 height 20
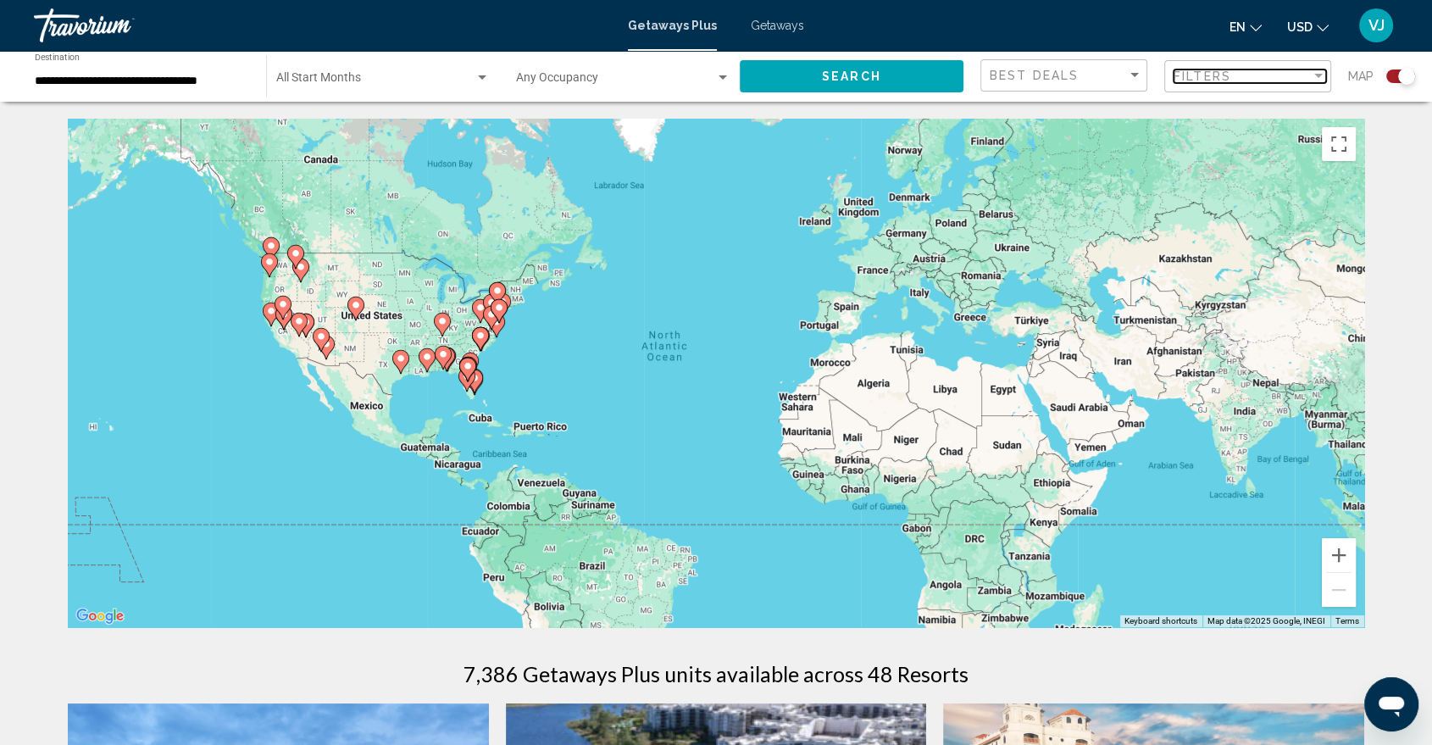
click at [1224, 81] on span "Filters" at bounding box center [1203, 77] width 58 height 14
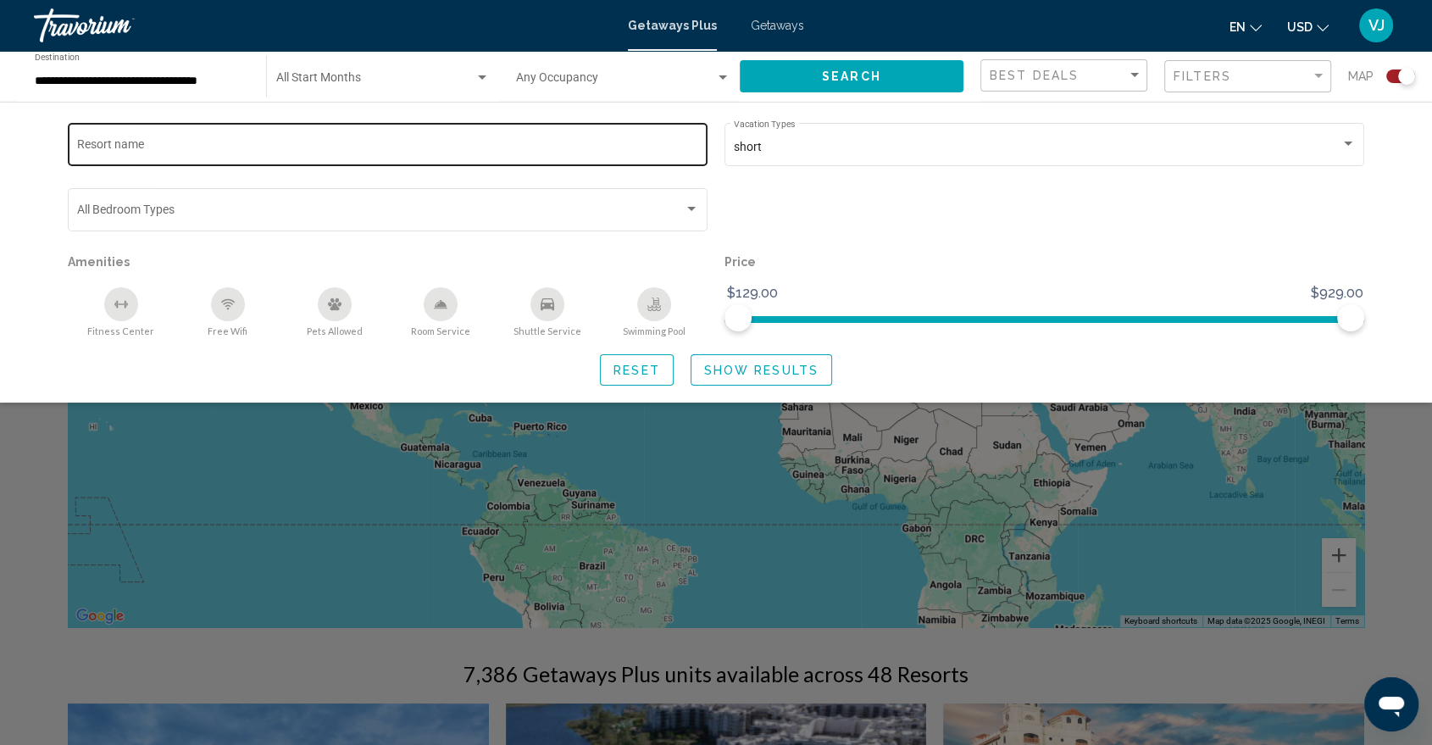
click at [151, 138] on div "Resort name" at bounding box center [388, 143] width 622 height 47
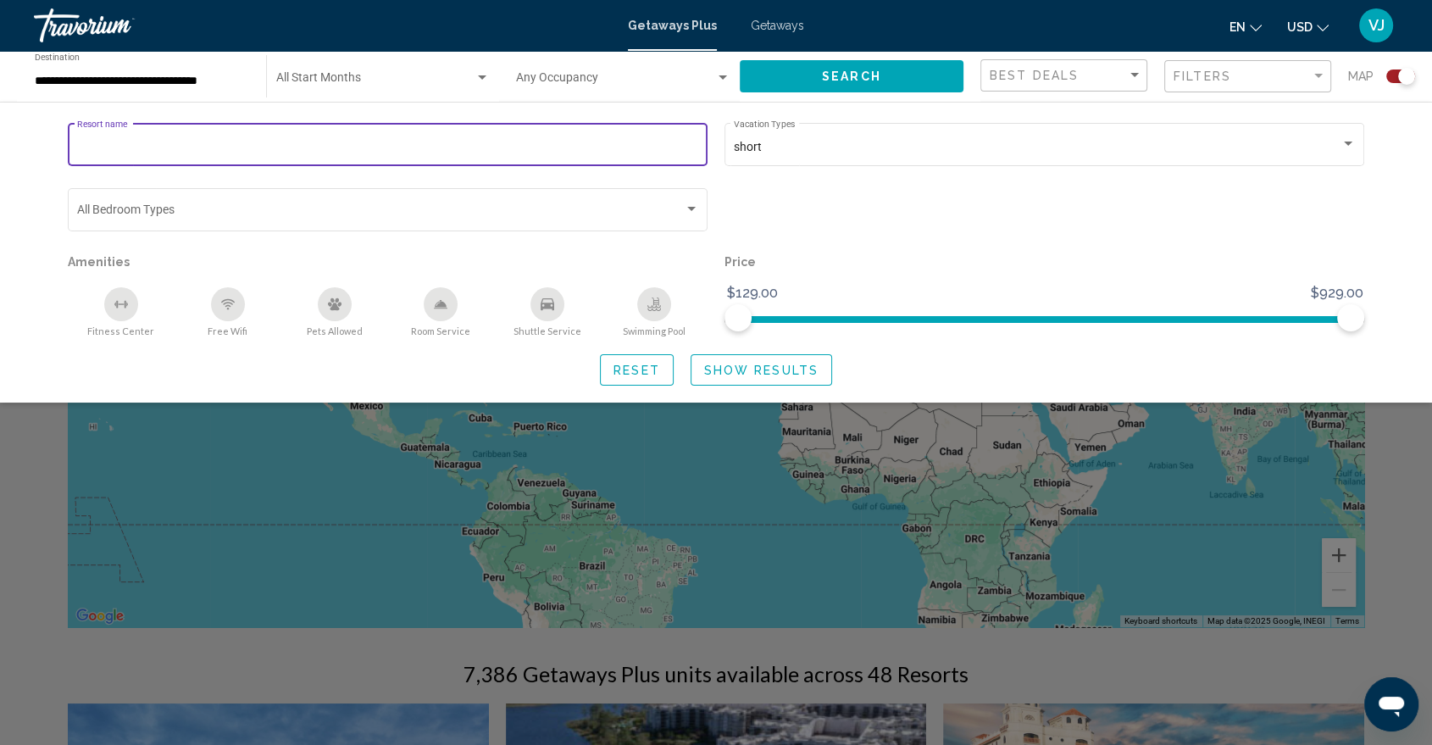
click at [22, 195] on div "Resort name short Vacation Types All Vacation Types Bedroom Types All Bedroom T…" at bounding box center [716, 252] width 1432 height 301
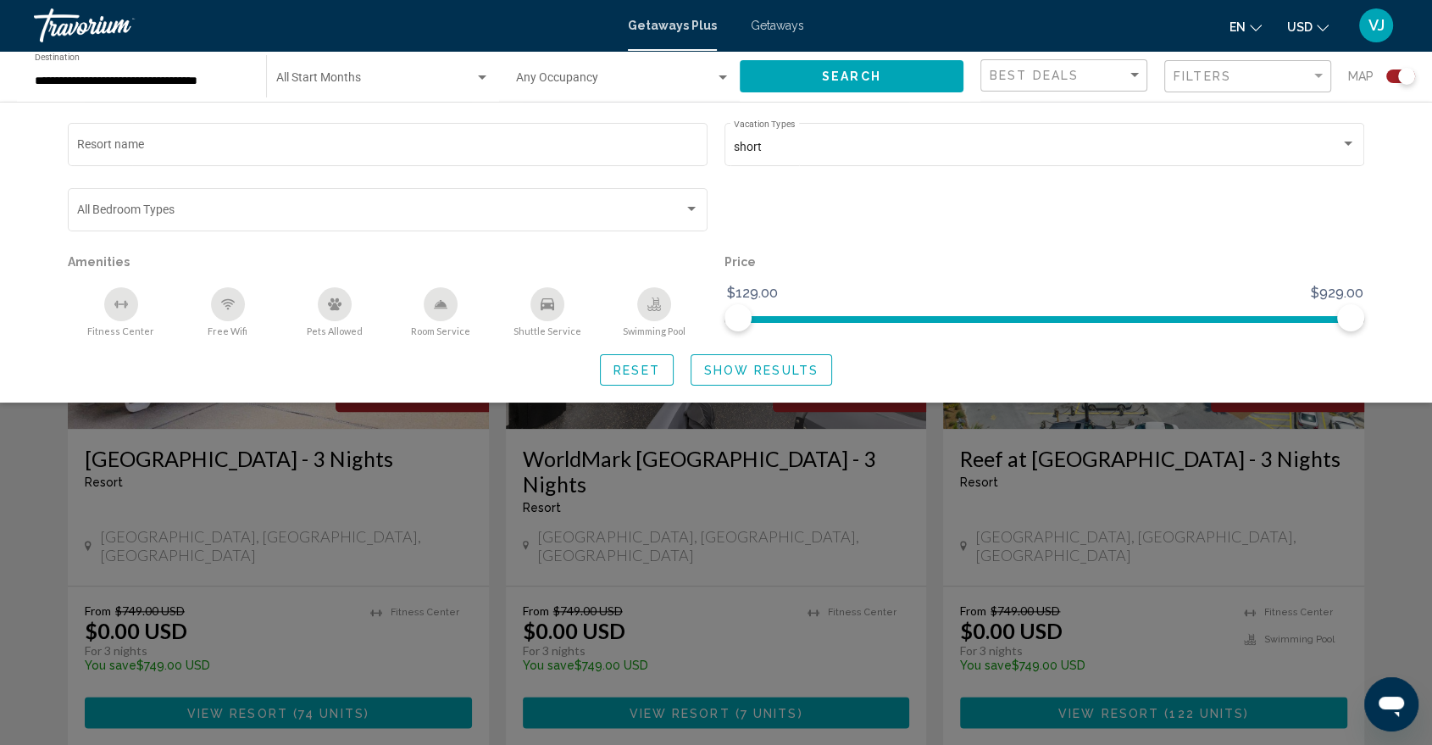
drag, startPoint x: 779, startPoint y: 536, endPoint x: 781, endPoint y: 552, distance: 16.3
click at [778, 541] on div "Search widget" at bounding box center [716, 499] width 1432 height 491
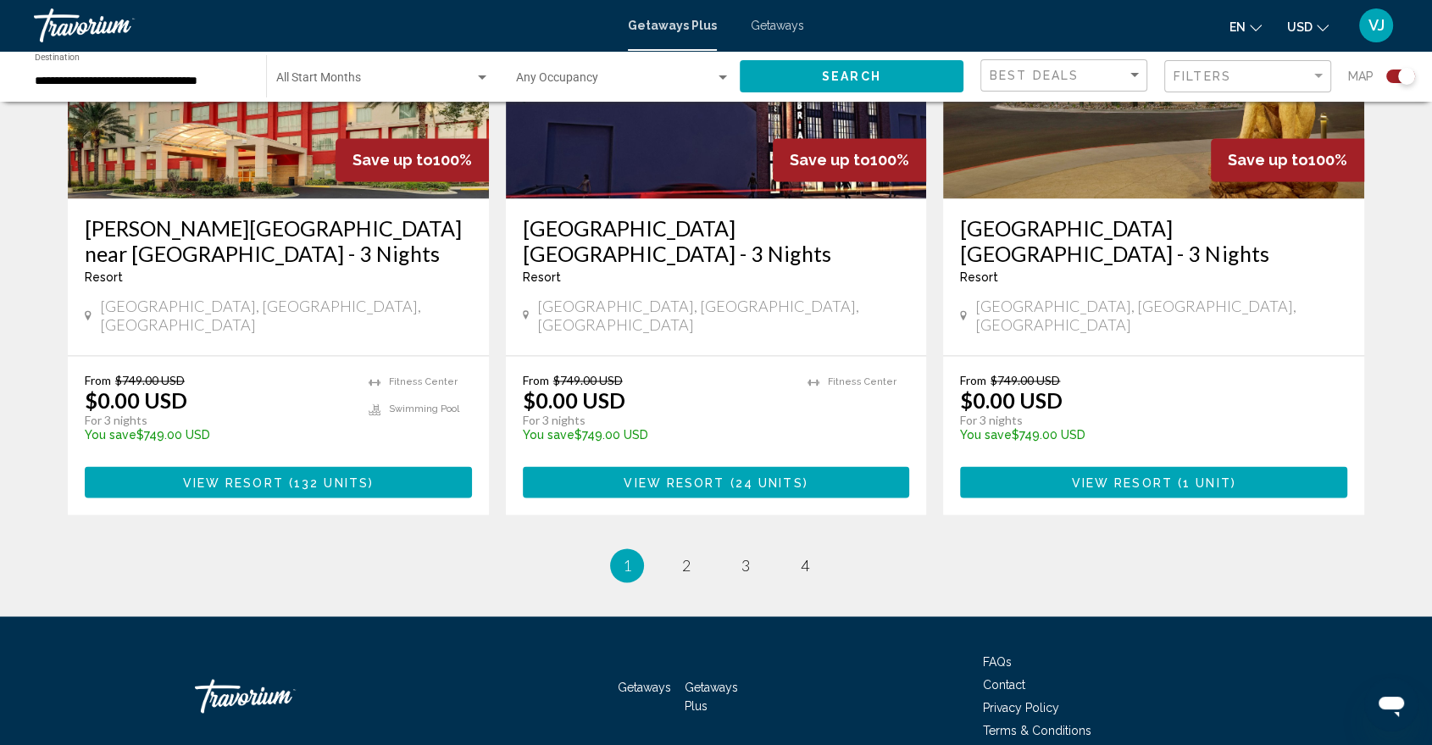
scroll to position [2642, 0]
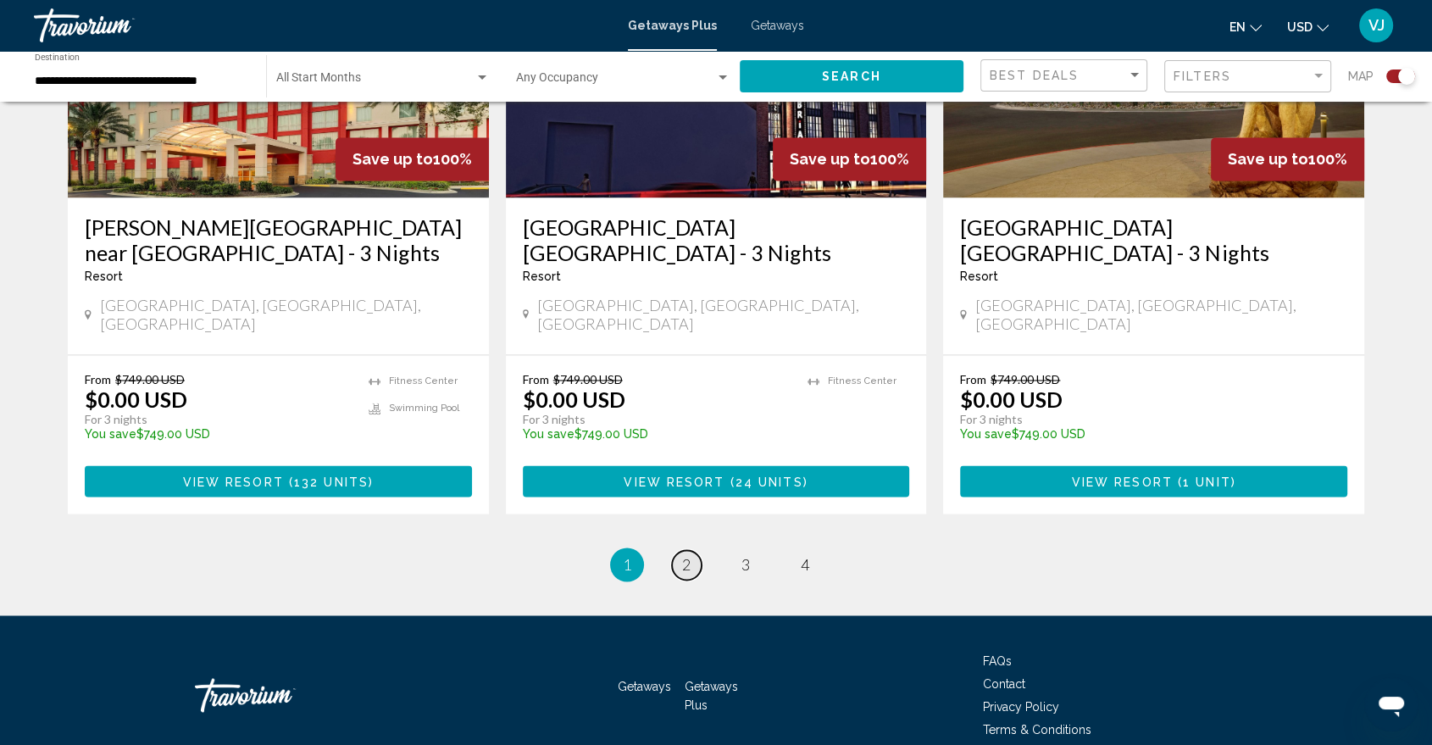
click at [696, 550] on link "page 2" at bounding box center [687, 565] width 30 height 30
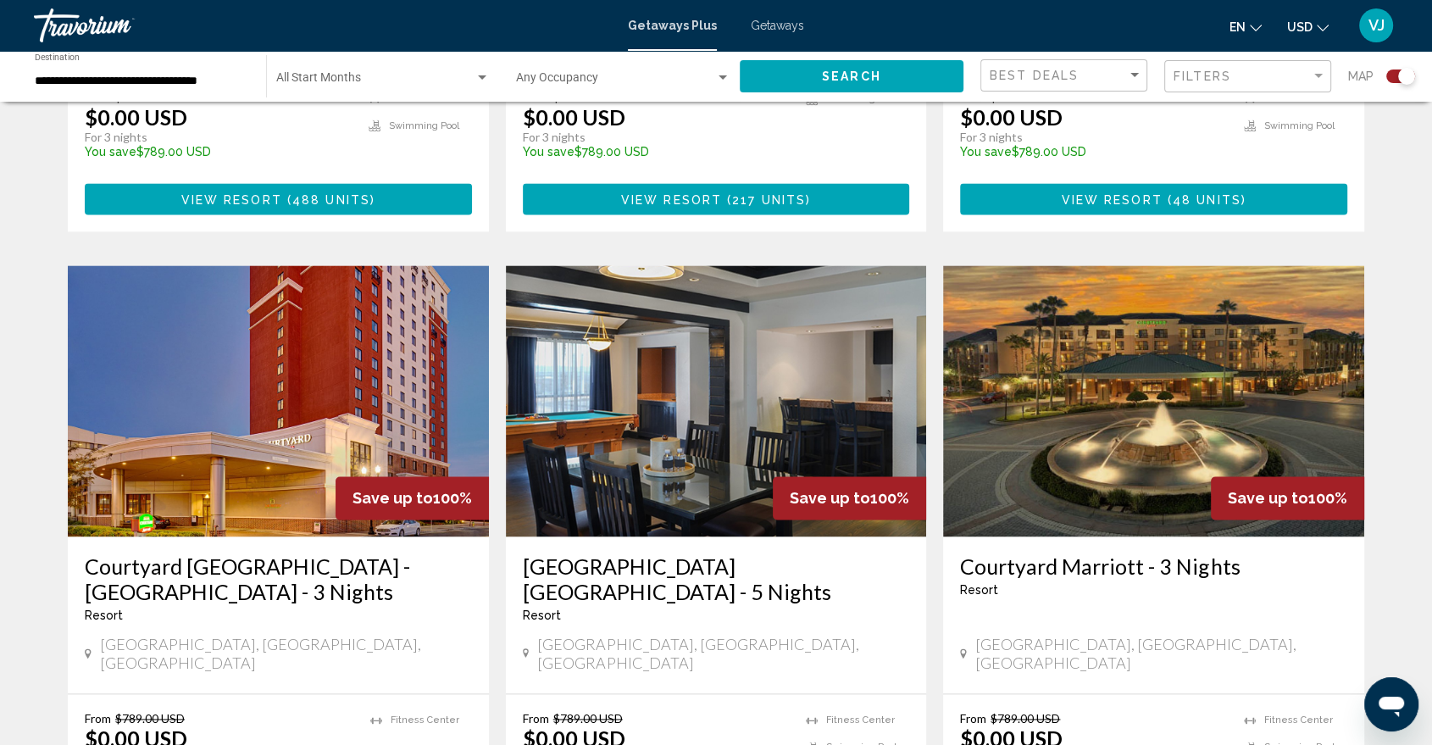
scroll to position [2071, 0]
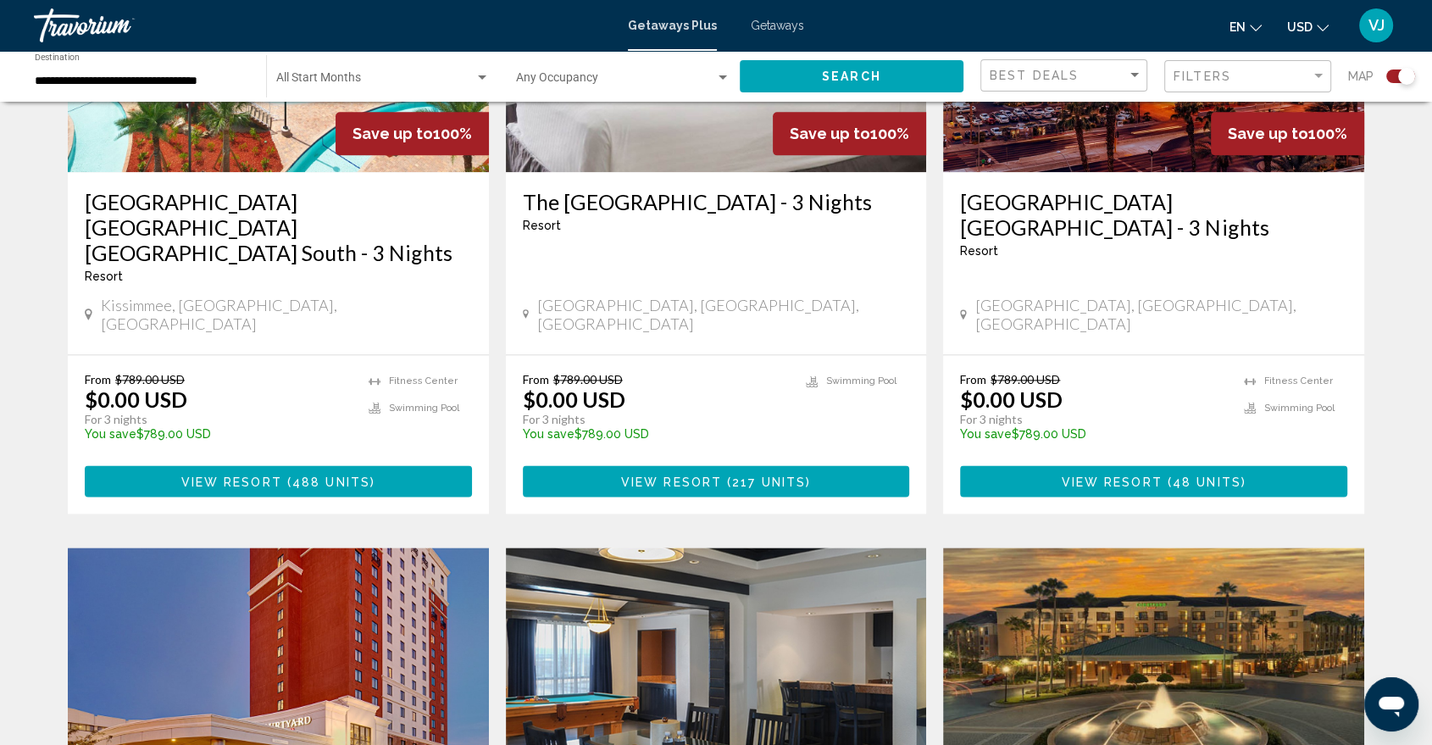
click at [1099, 465] on button "View Resort ( 48 units )" at bounding box center [1153, 480] width 387 height 31
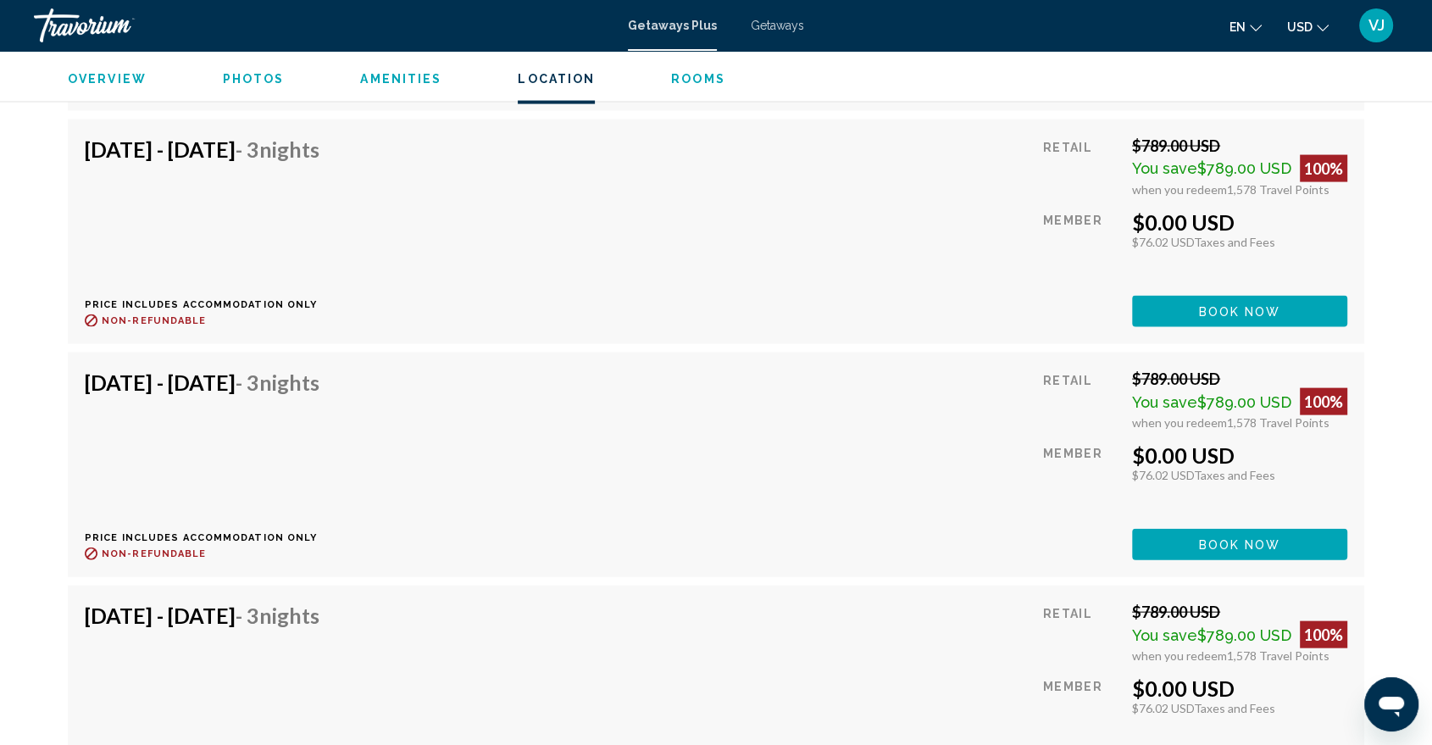
scroll to position [3559, 0]
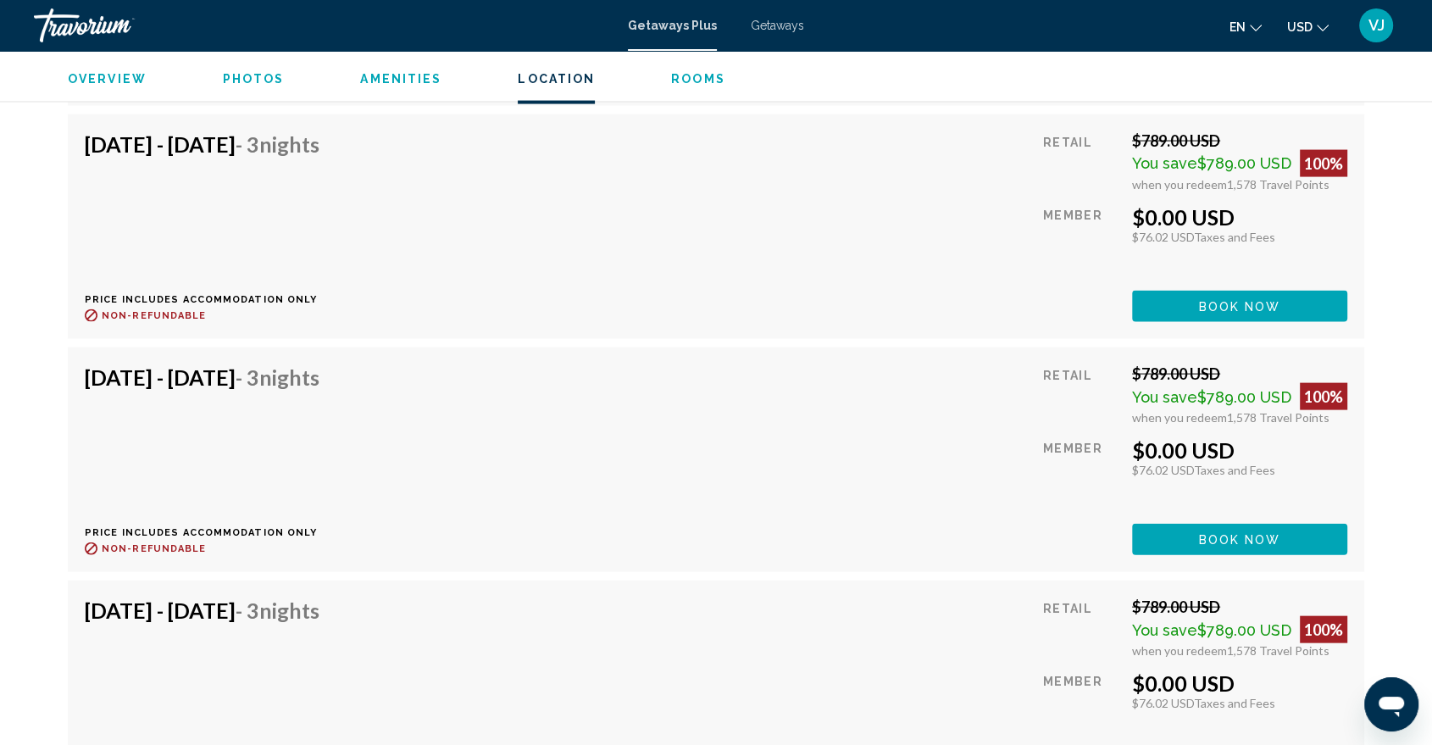
click at [586, 491] on div "[DATE] - [DATE] - 3 Nights Price includes accommodation only Refundable until :…" at bounding box center [716, 459] width 1263 height 191
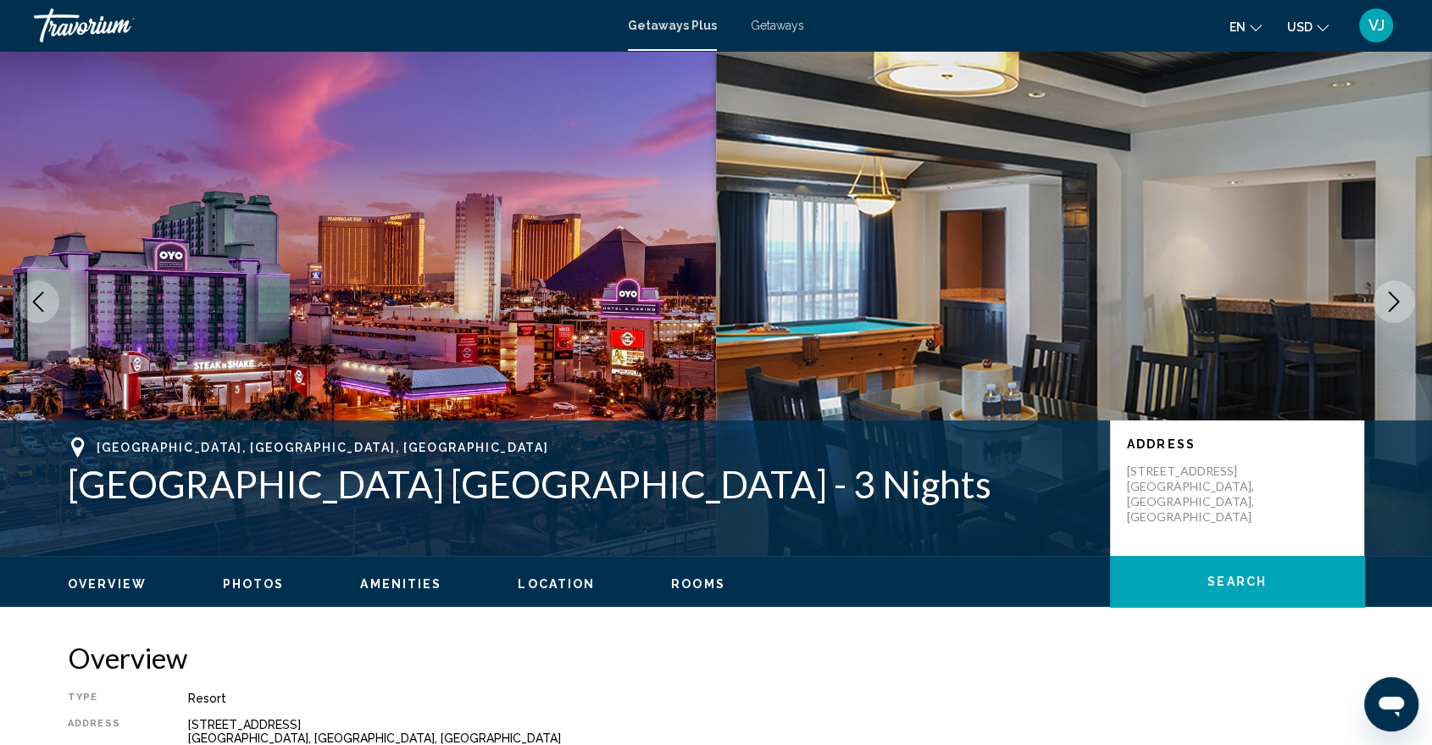
scroll to position [0, 0]
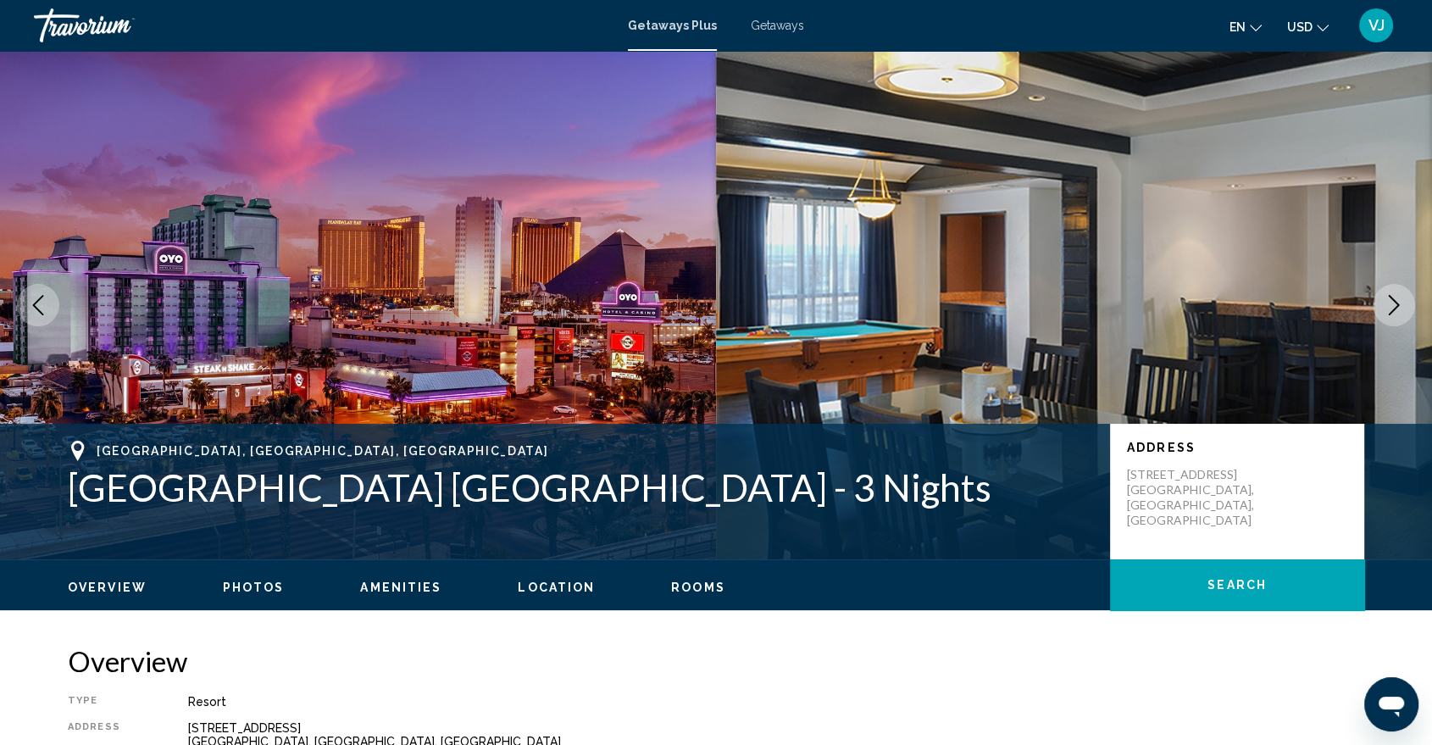
click at [1301, 378] on img "Main content" at bounding box center [1074, 305] width 716 height 509
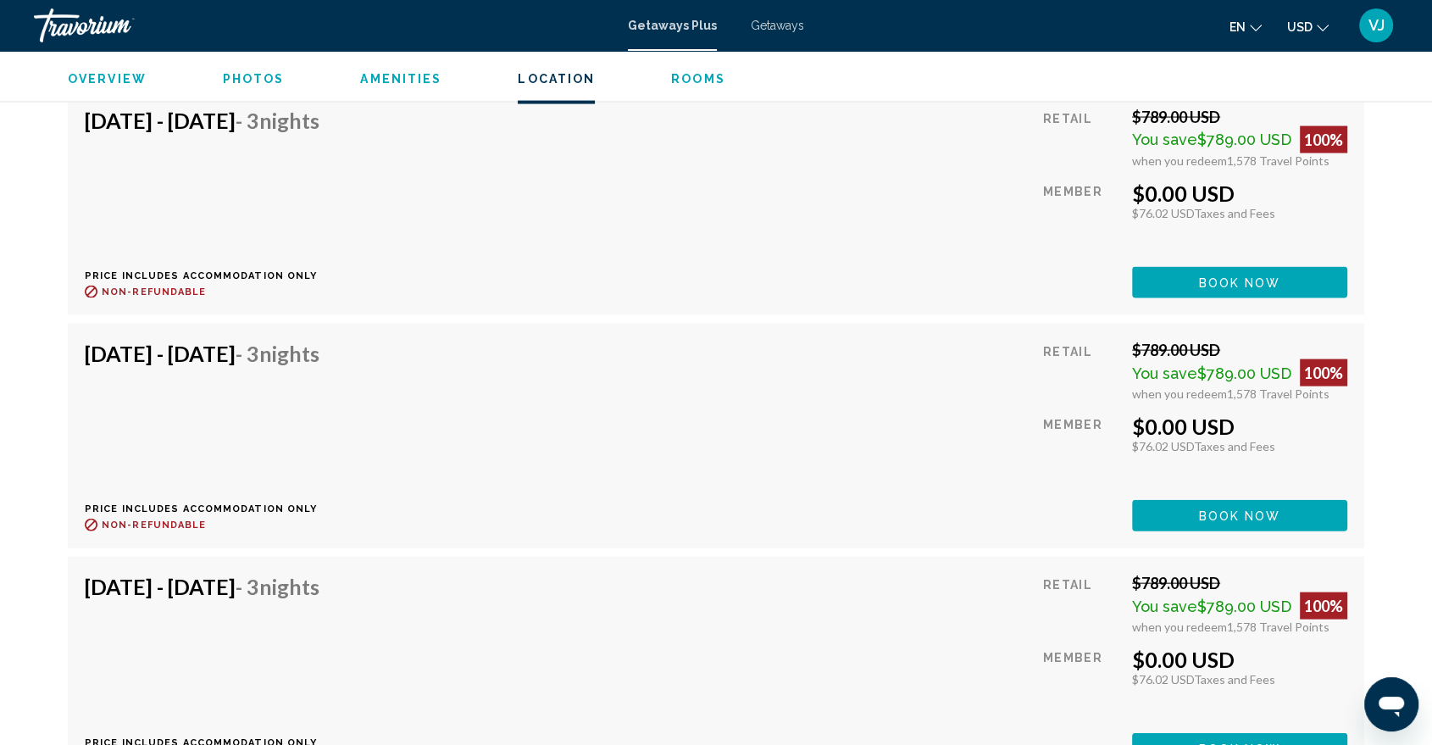
scroll to position [3578, 0]
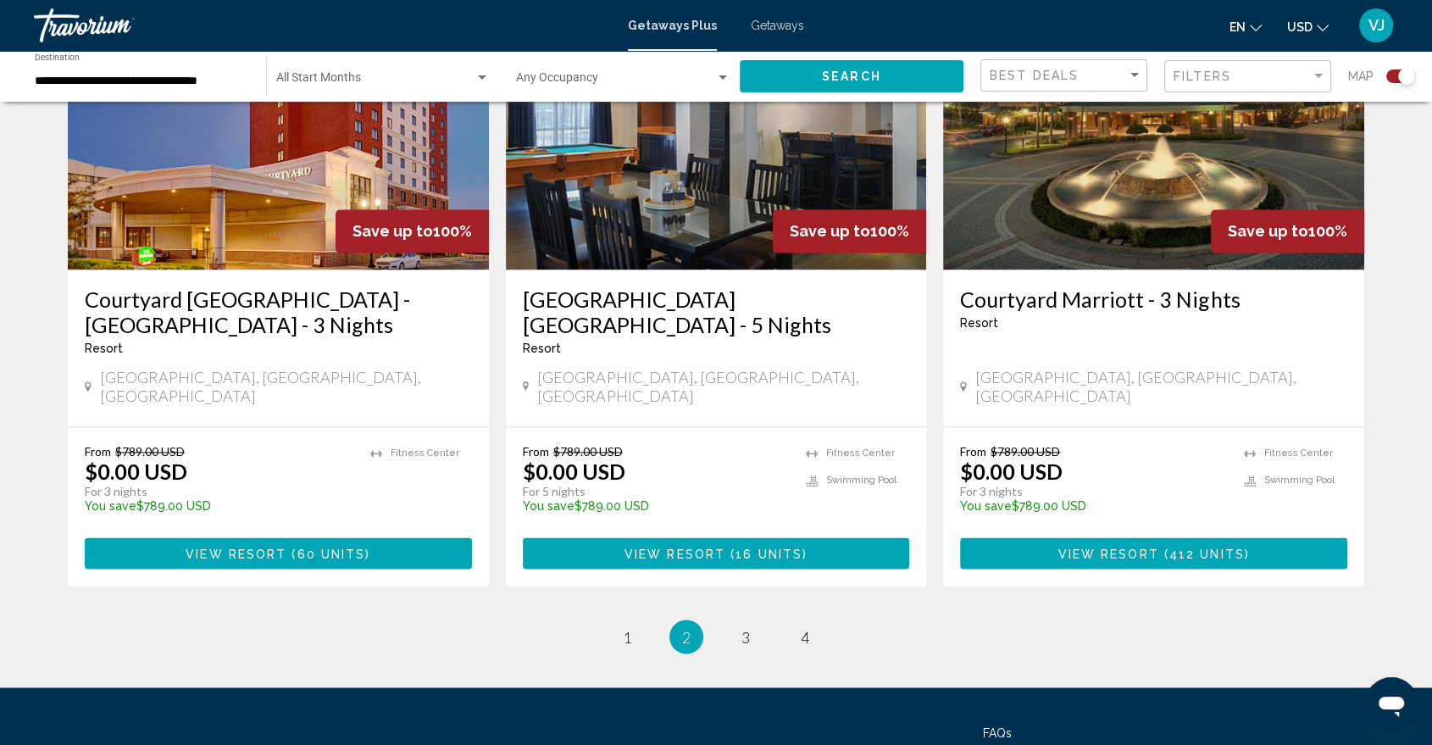
scroll to position [2642, 0]
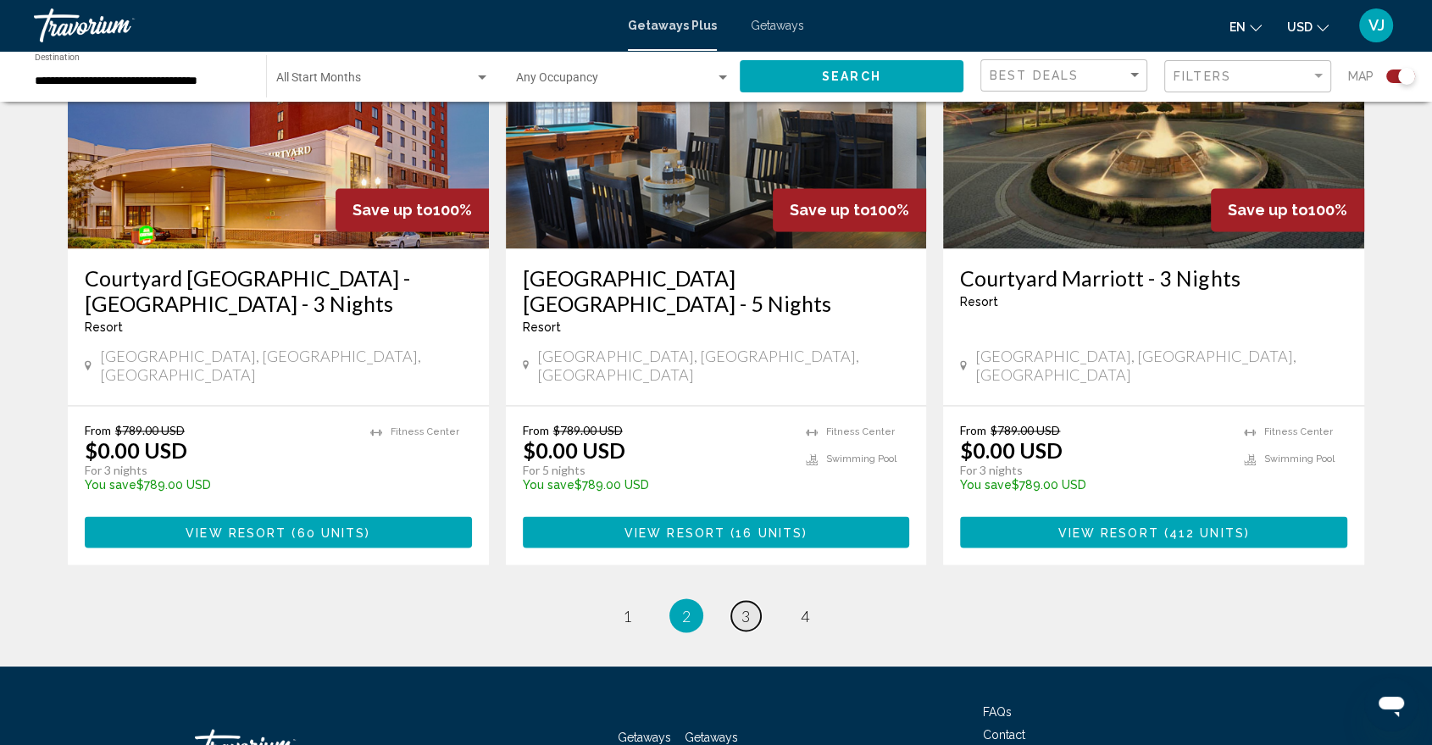
click at [742, 606] on span "3" at bounding box center [746, 615] width 8 height 19
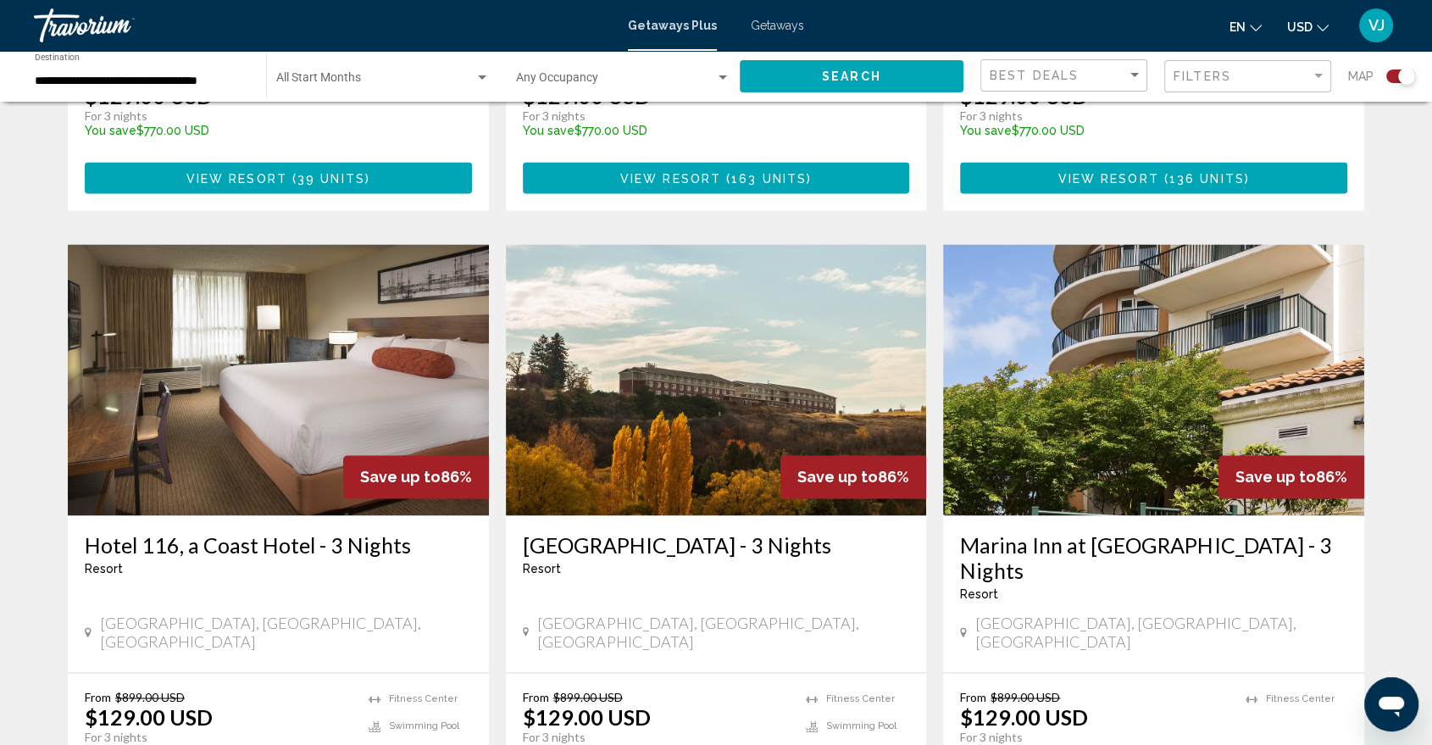
scroll to position [2617, 0]
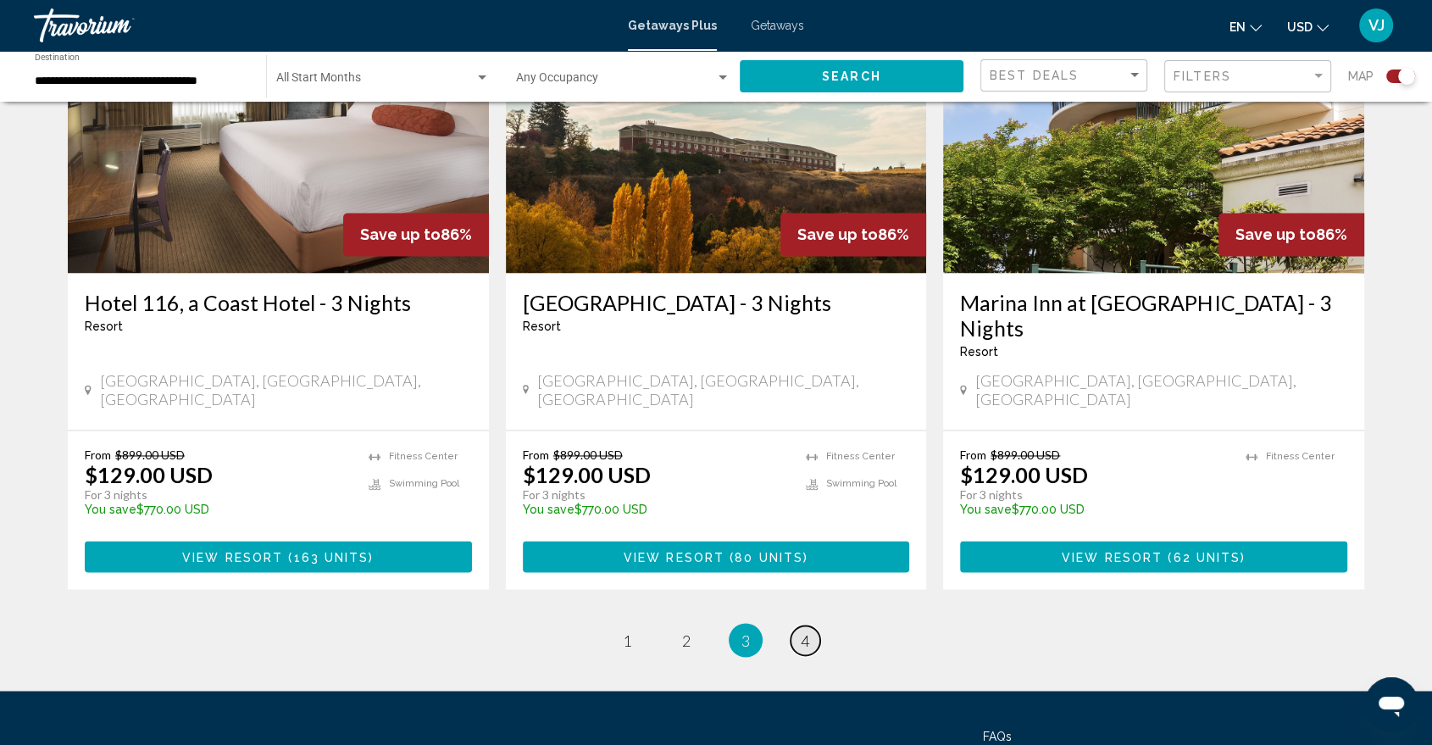
click at [796, 626] on link "page 4" at bounding box center [806, 641] width 30 height 30
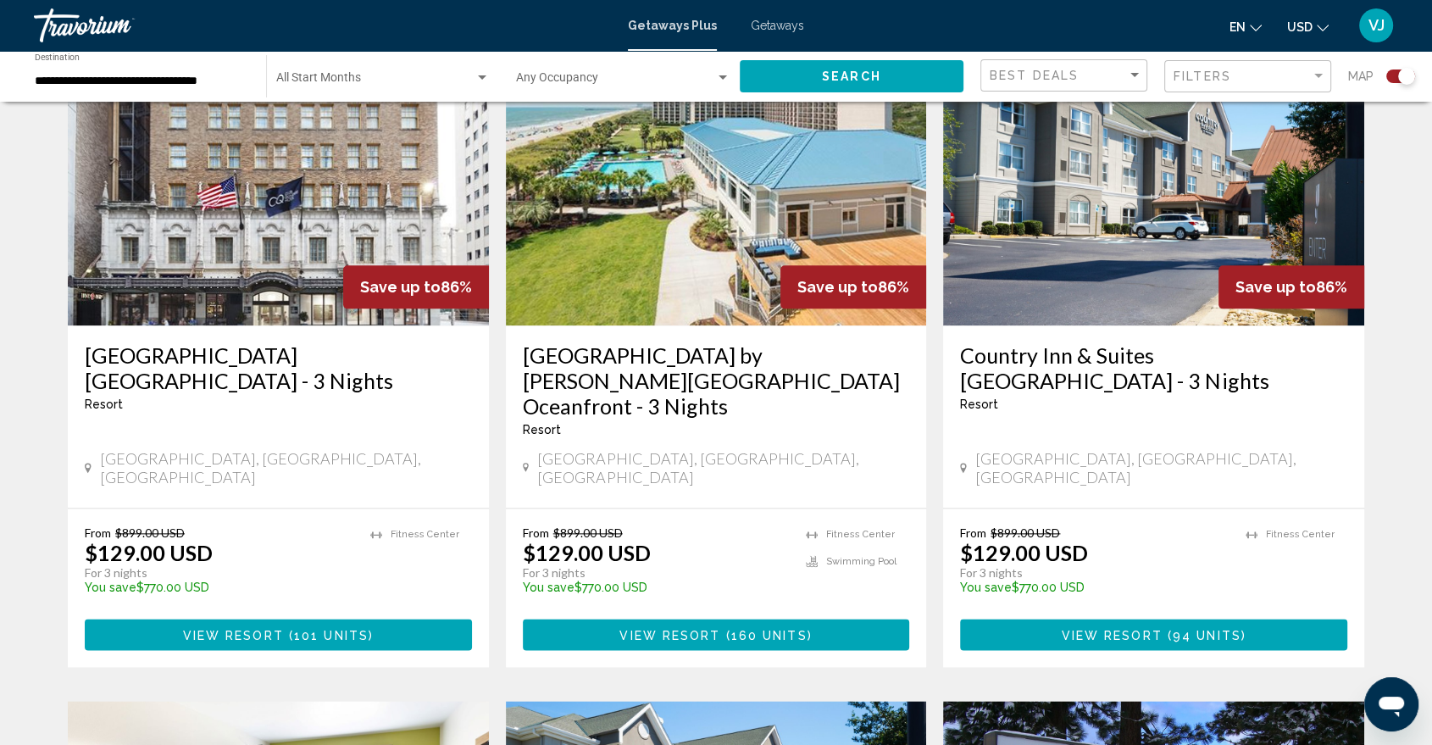
scroll to position [1888, 0]
